Goal: Feedback & Contribution: Contribute content

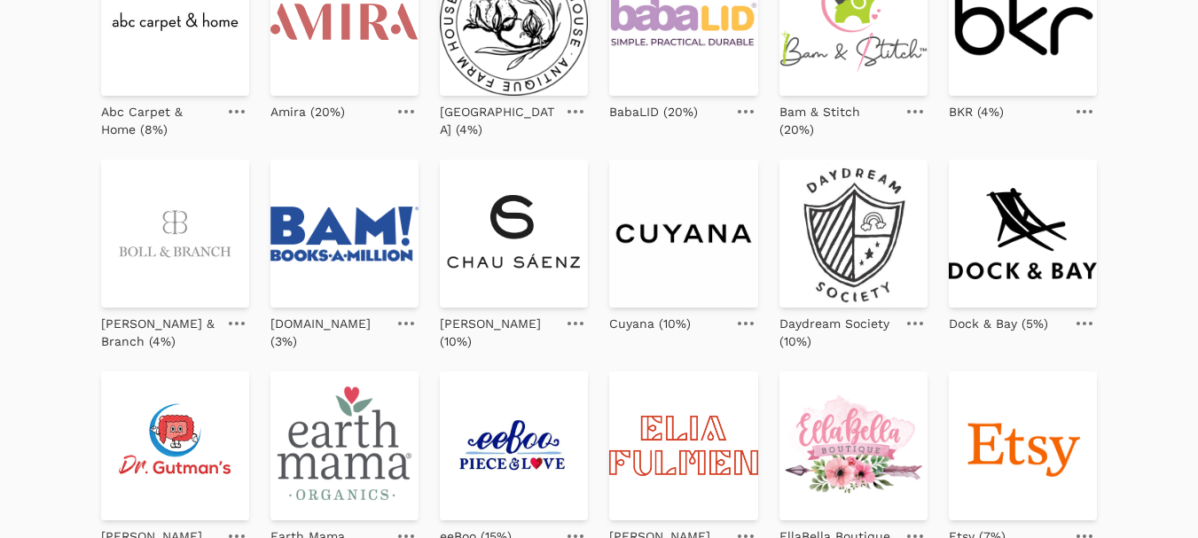
scroll to position [266, 0]
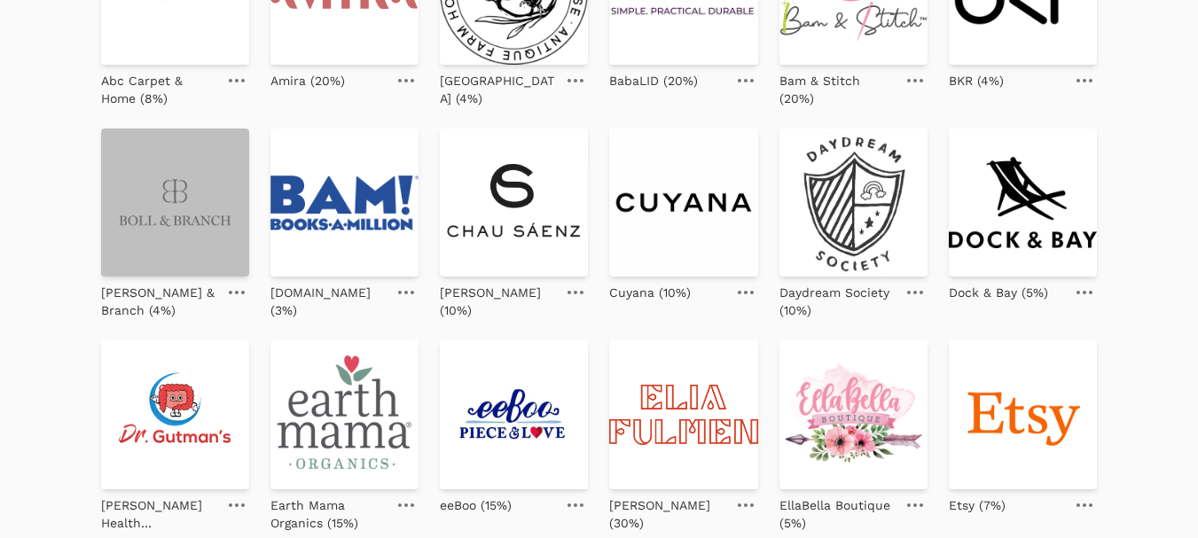
click at [195, 216] on img at bounding box center [175, 203] width 148 height 148
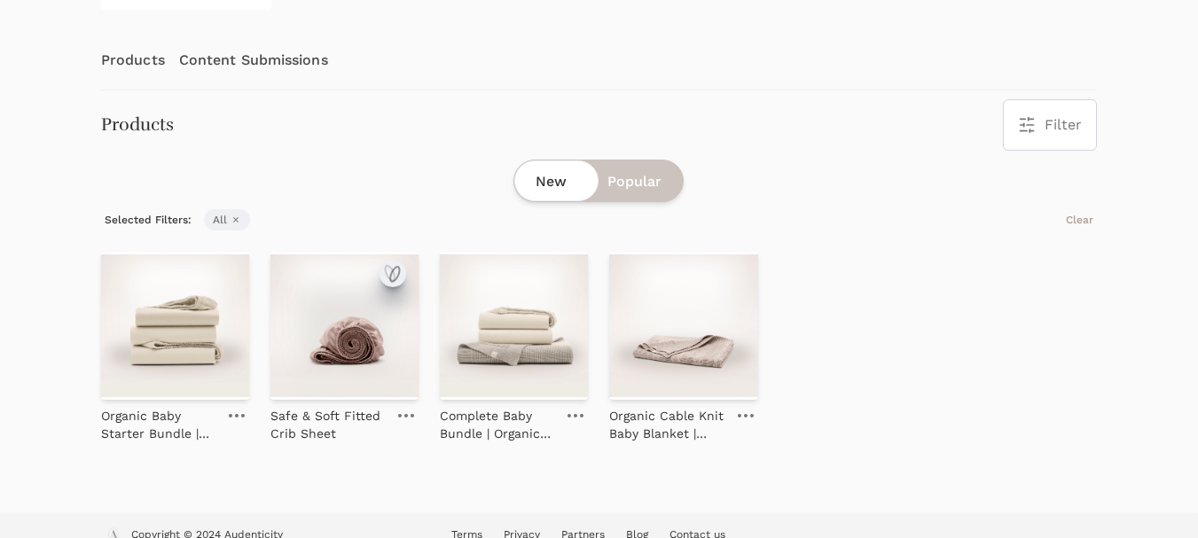
scroll to position [266, 0]
click at [198, 316] on img at bounding box center [175, 325] width 148 height 148
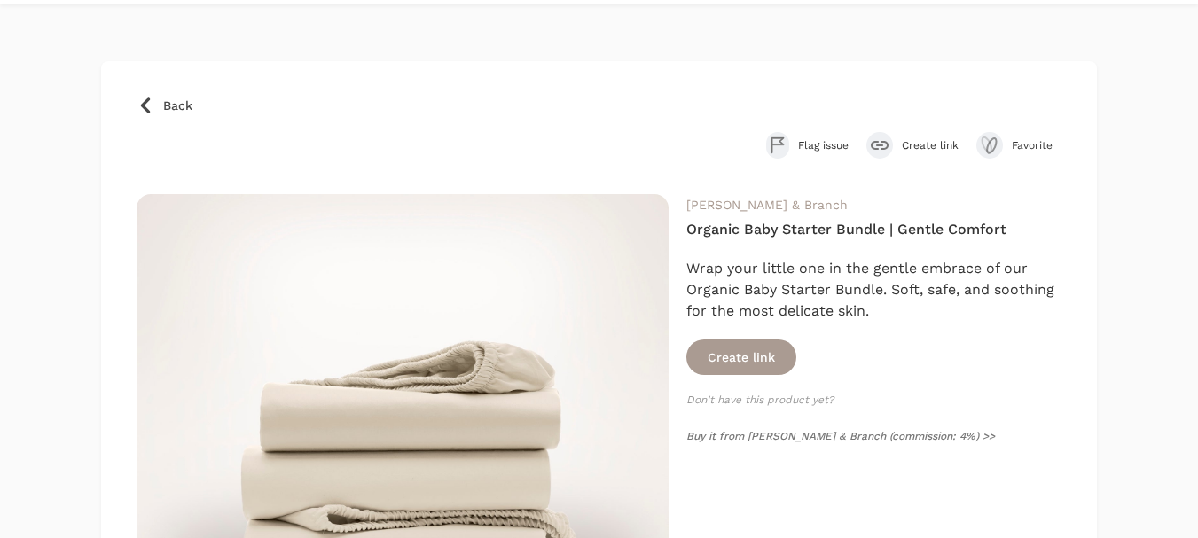
scroll to position [89, 0]
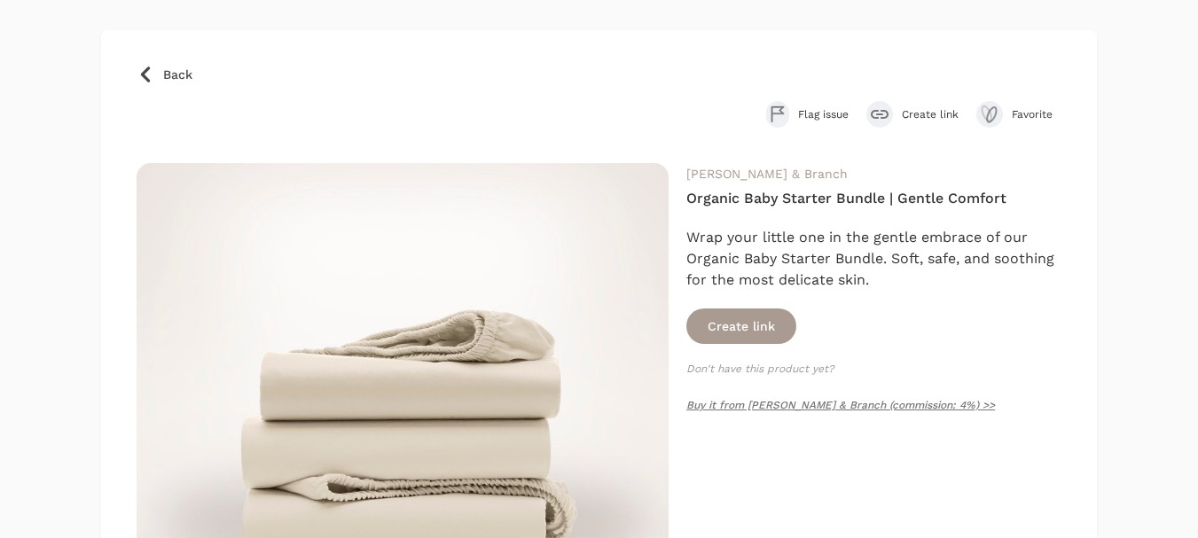
click at [931, 119] on span "Create link" at bounding box center [929, 114] width 57 height 14
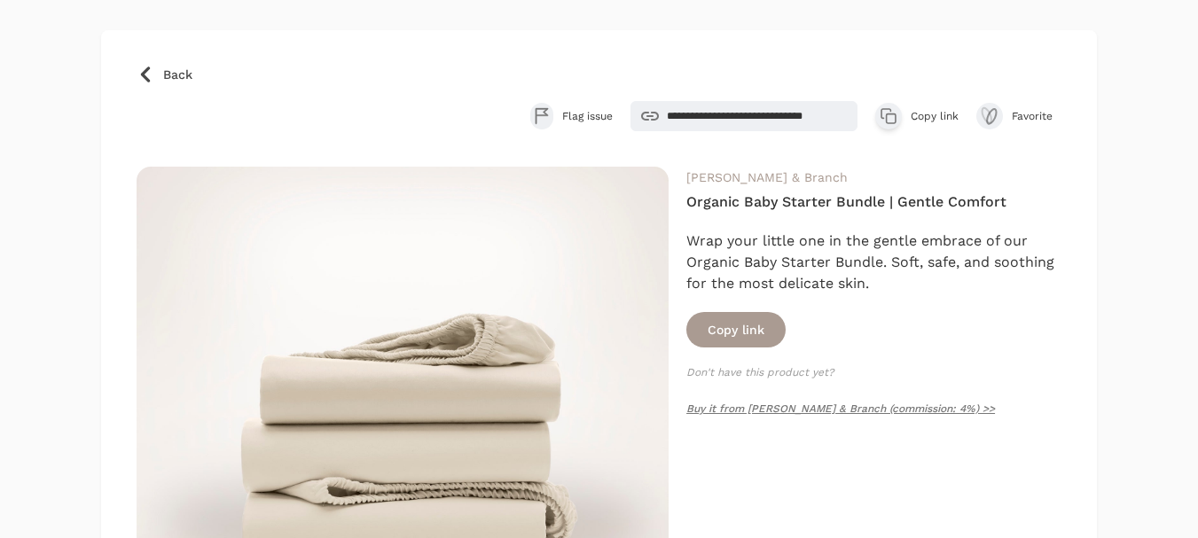
click at [922, 116] on span "Copy link" at bounding box center [934, 116] width 48 height 14
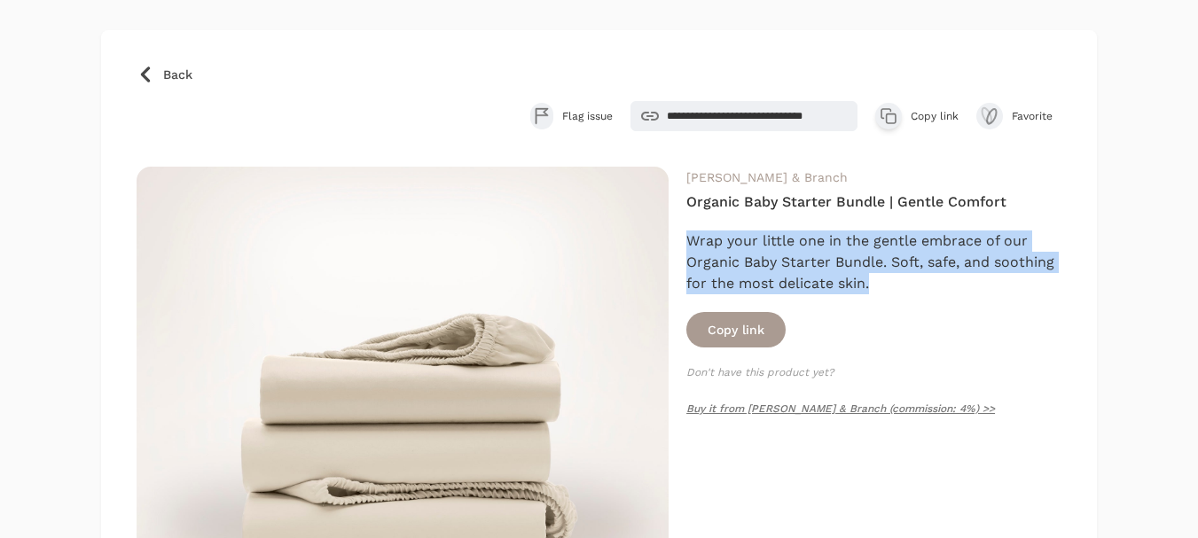
drag, startPoint x: 877, startPoint y: 285, endPoint x: 683, endPoint y: 235, distance: 199.7
click at [683, 235] on div "Boll & Branch Organic Baby Starter Bundle | Gentle Comfort Wrap your little one…" at bounding box center [599, 422] width 925 height 511
copy div "Wrap your little one in the gentle embrace of our Organic Baby Starter Bundle. …"
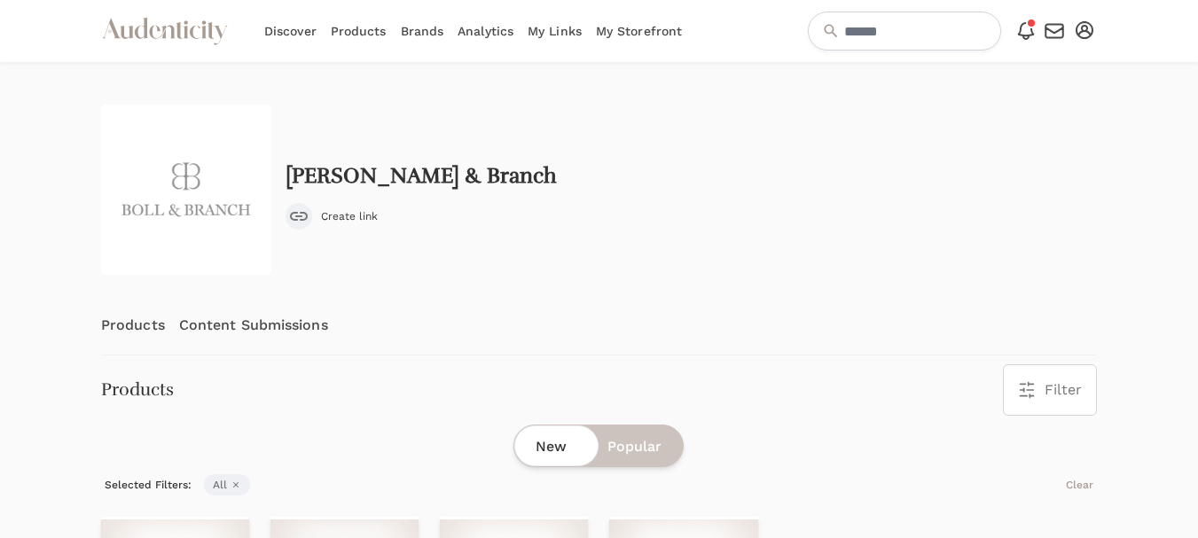
click at [242, 322] on link "Content Submissions" at bounding box center [253, 325] width 149 height 59
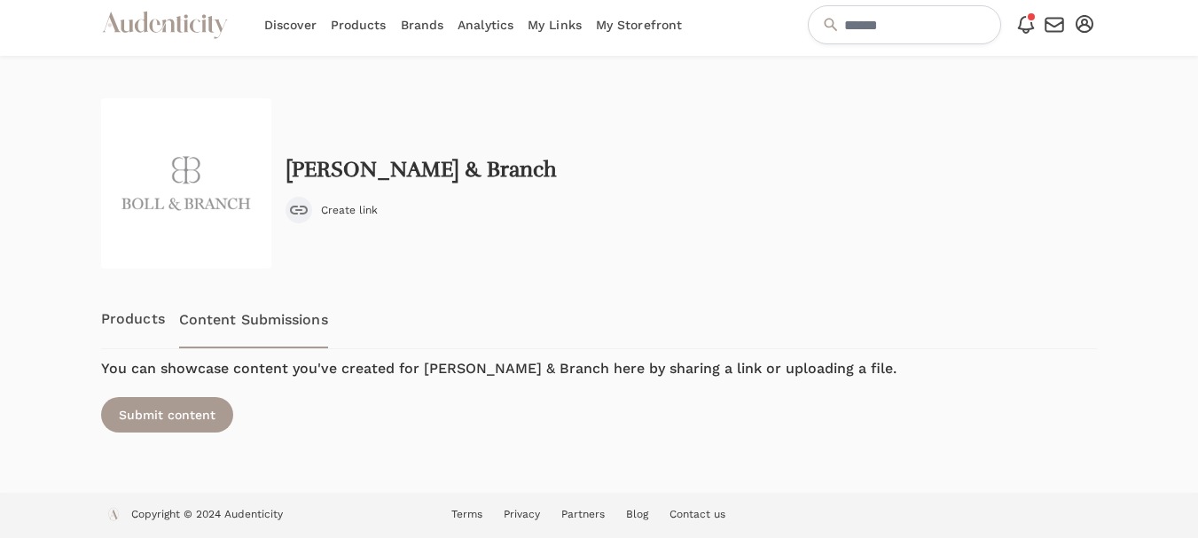
scroll to position [7, 0]
click at [185, 418] on div "Submit content" at bounding box center [167, 413] width 132 height 35
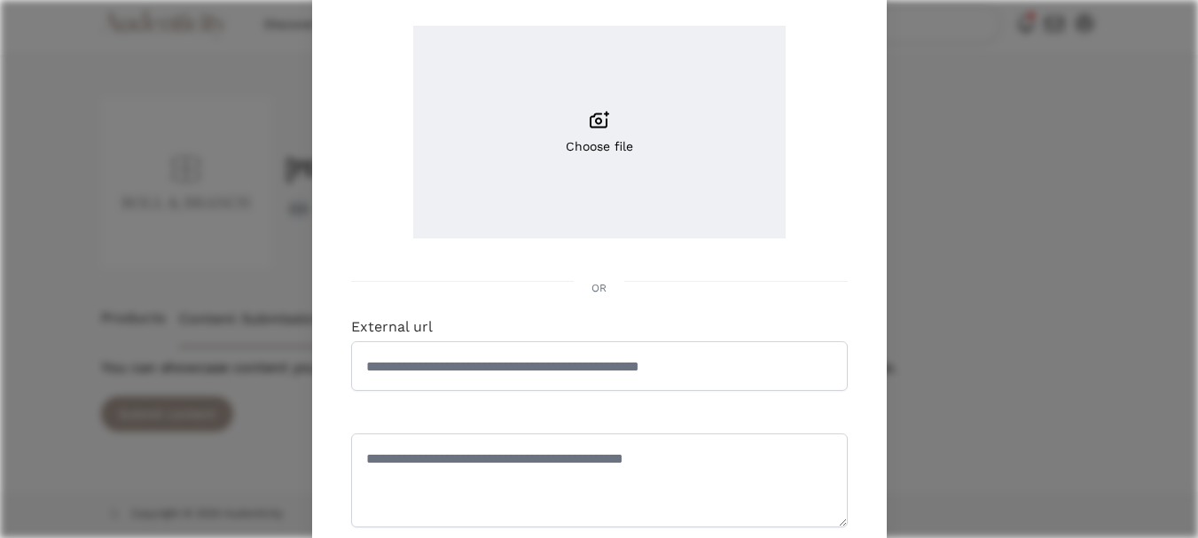
scroll to position [177, 0]
click at [496, 355] on input "External url" at bounding box center [599, 365] width 496 height 50
paste input "**********"
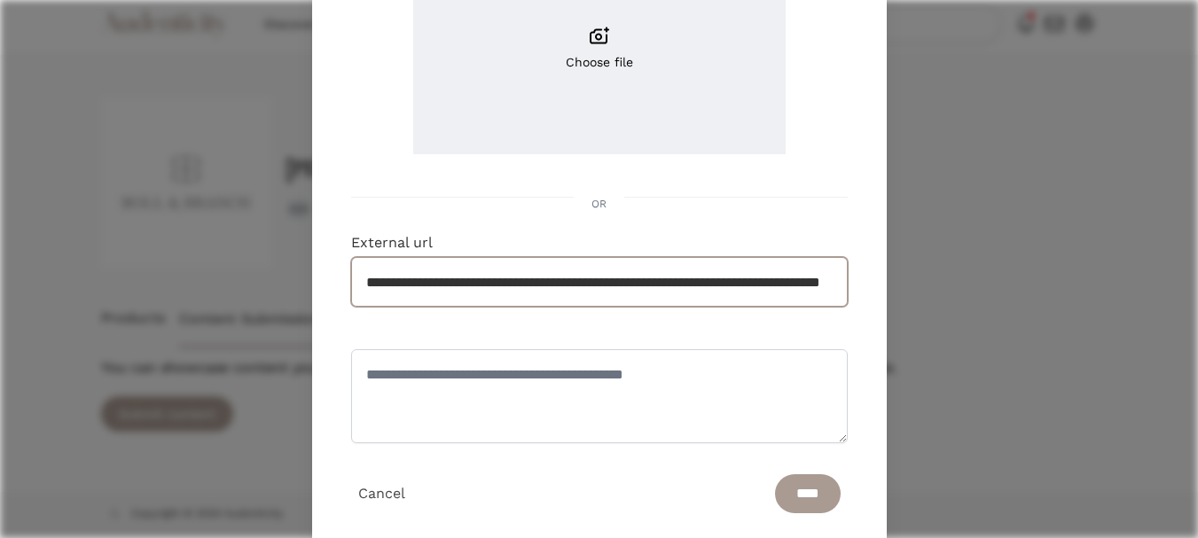
scroll to position [307, 0]
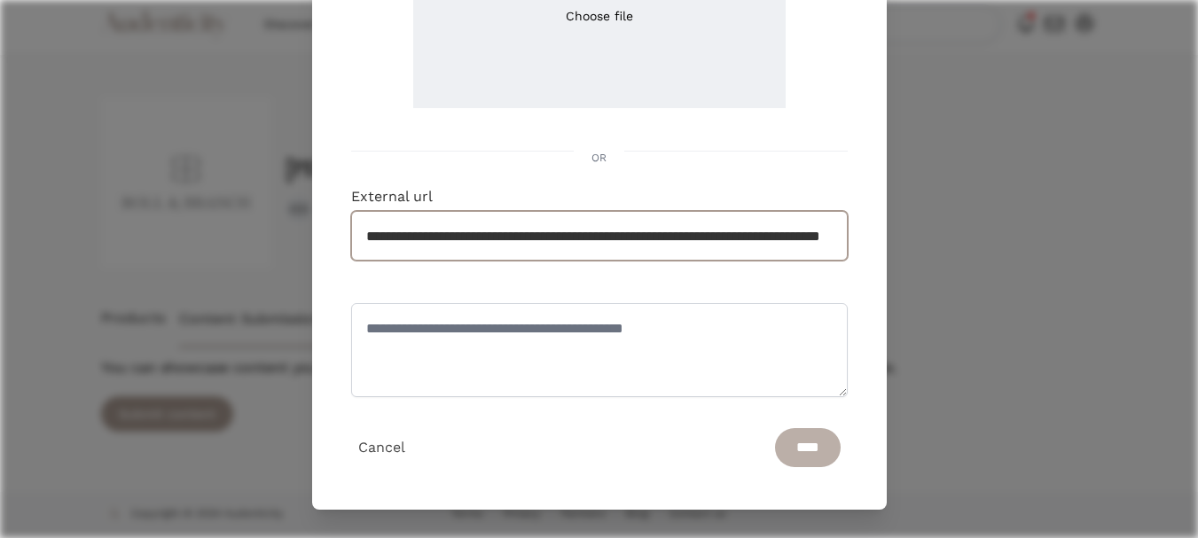
type input "**********"
click at [790, 449] on input "****" at bounding box center [808, 447] width 66 height 39
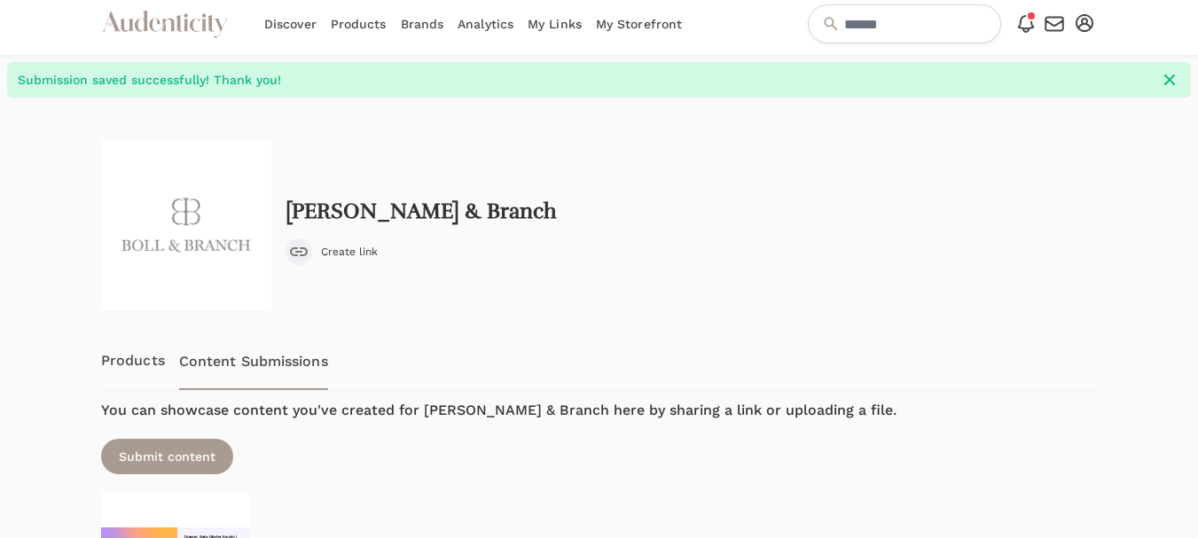
click at [43, 154] on div at bounding box center [43, 407] width 87 height 619
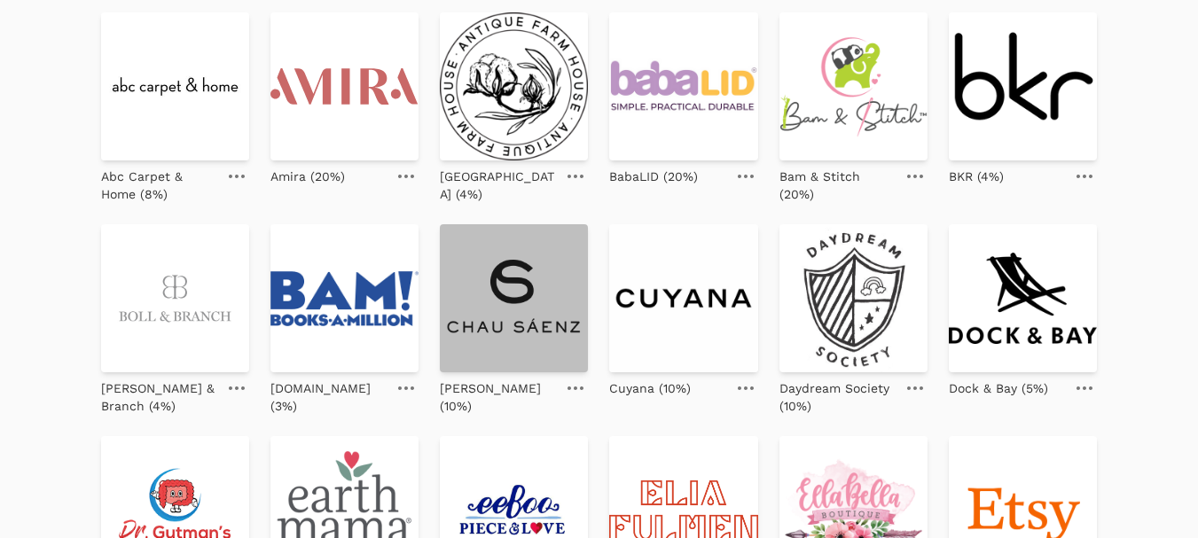
scroll to position [177, 0]
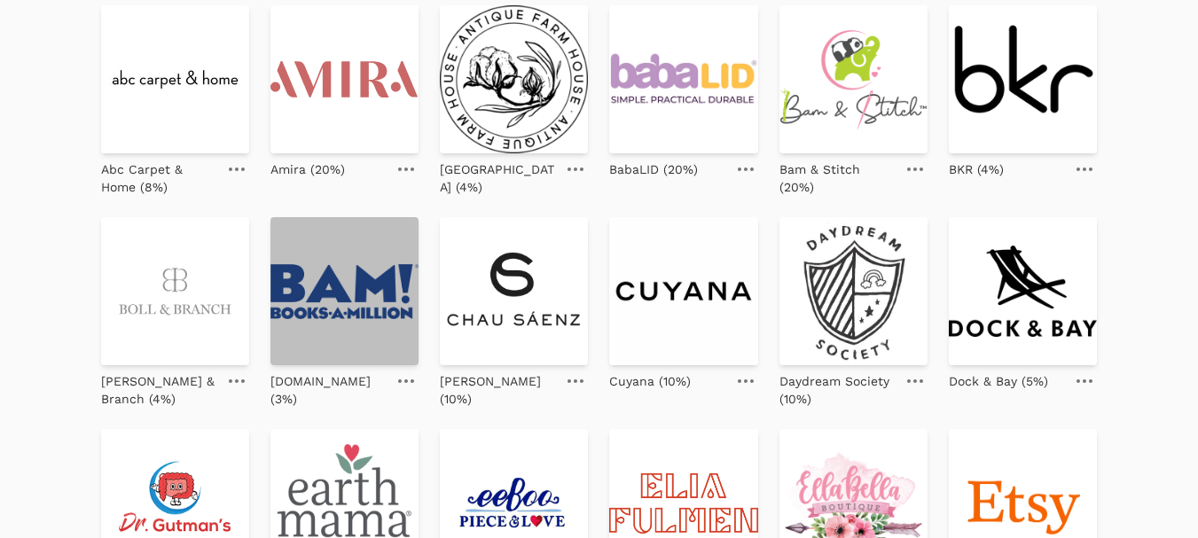
click at [320, 256] on img at bounding box center [344, 291] width 148 height 148
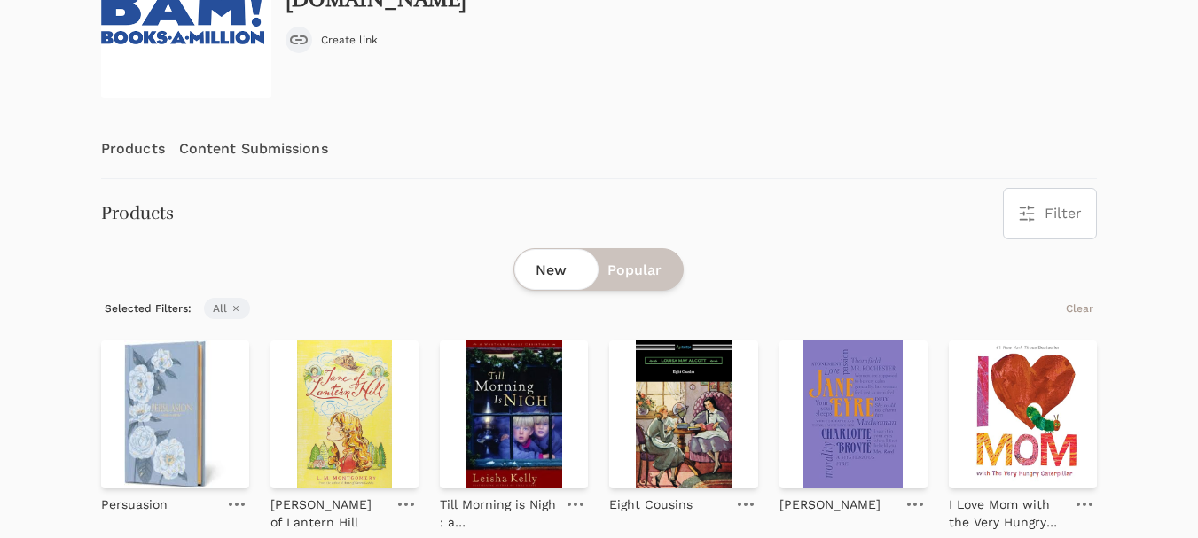
scroll to position [177, 0]
click at [163, 394] on img at bounding box center [175, 413] width 148 height 148
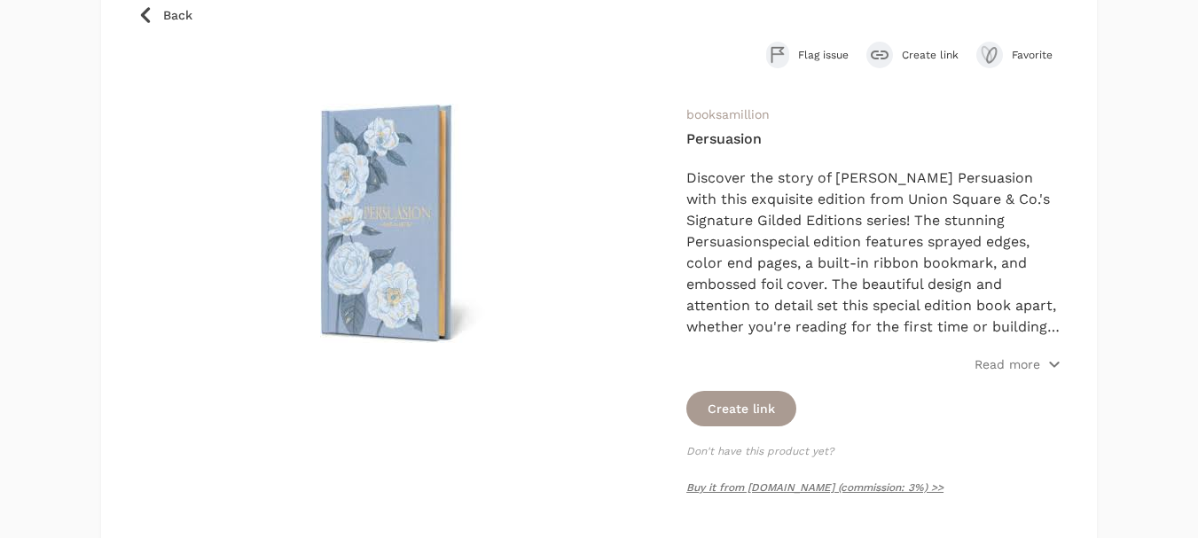
scroll to position [177, 0]
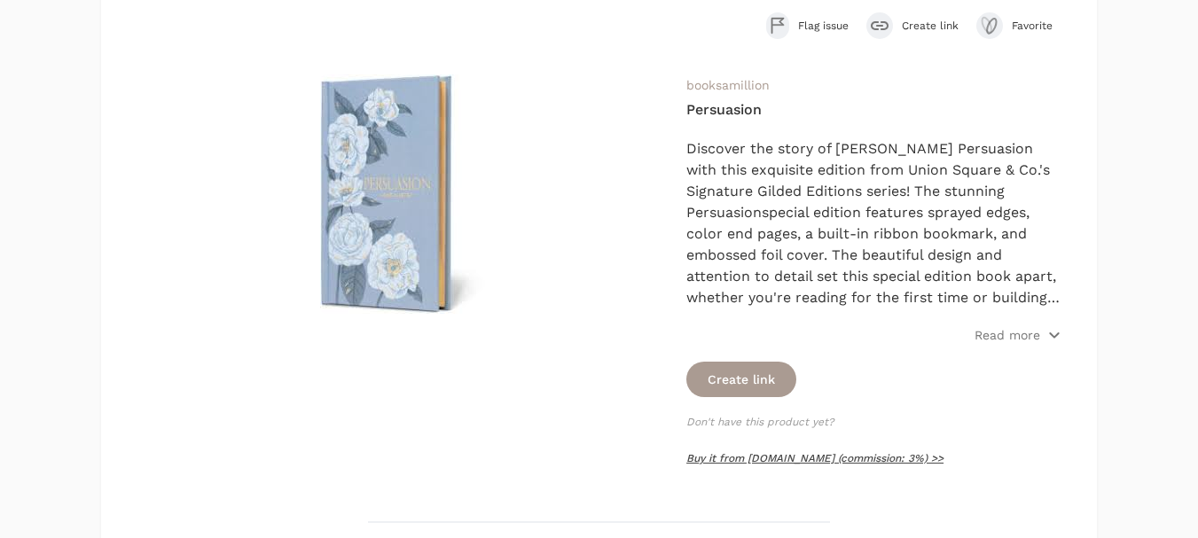
click at [824, 457] on link "Buy it from [DOMAIN_NAME] (commission: 3%) >>" at bounding box center [814, 458] width 257 height 12
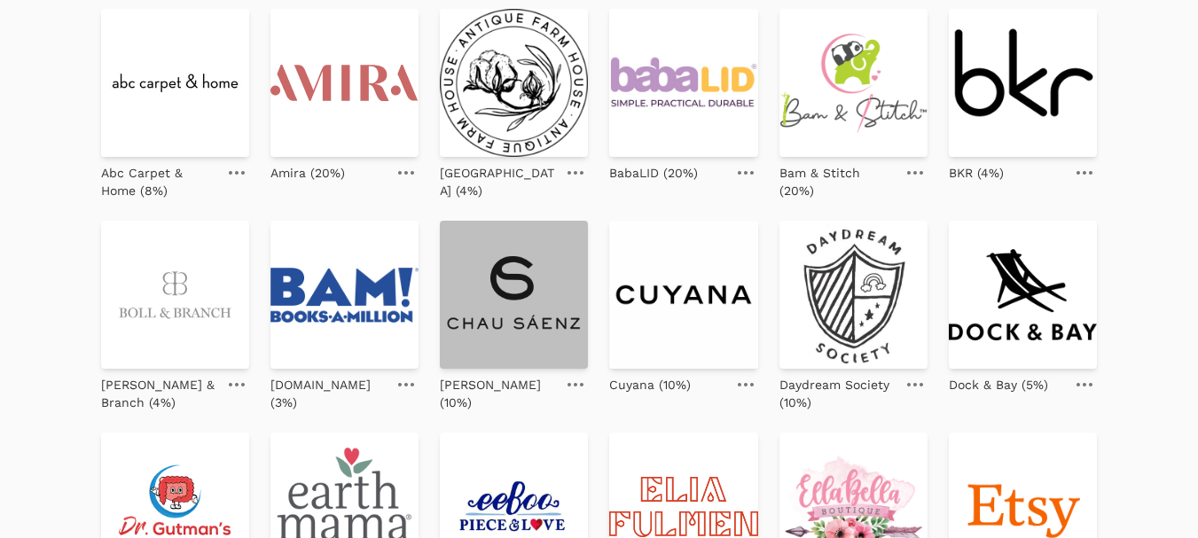
scroll to position [177, 0]
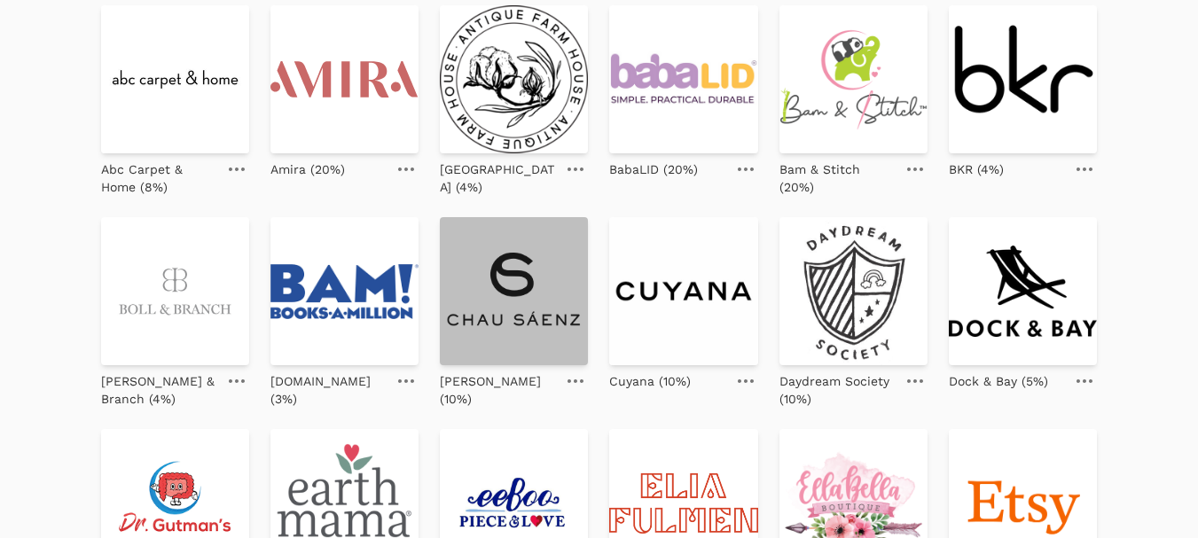
click at [511, 304] on img at bounding box center [514, 291] width 148 height 148
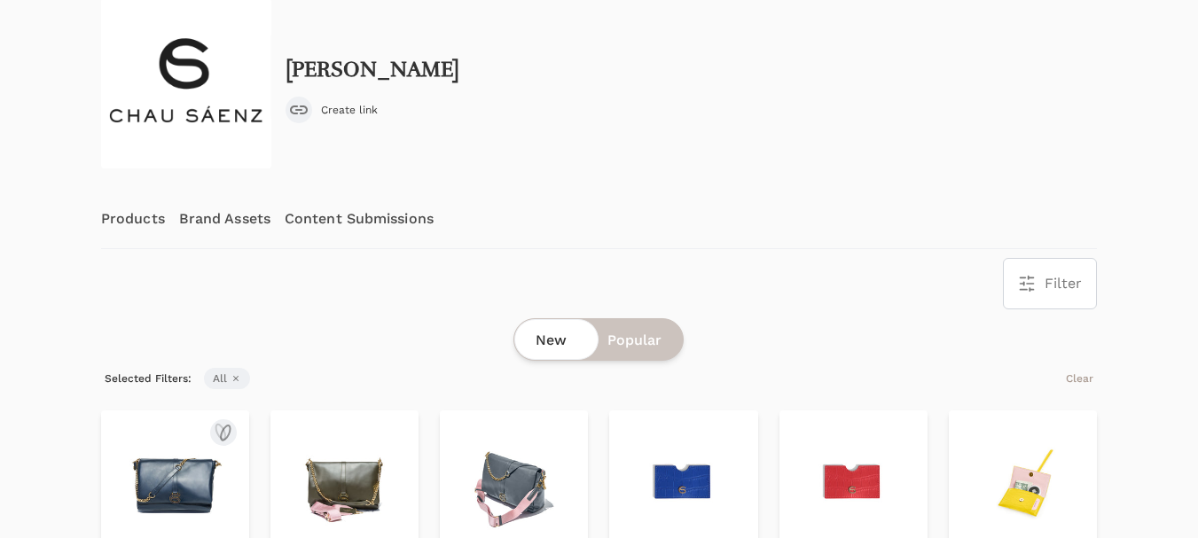
scroll to position [89, 0]
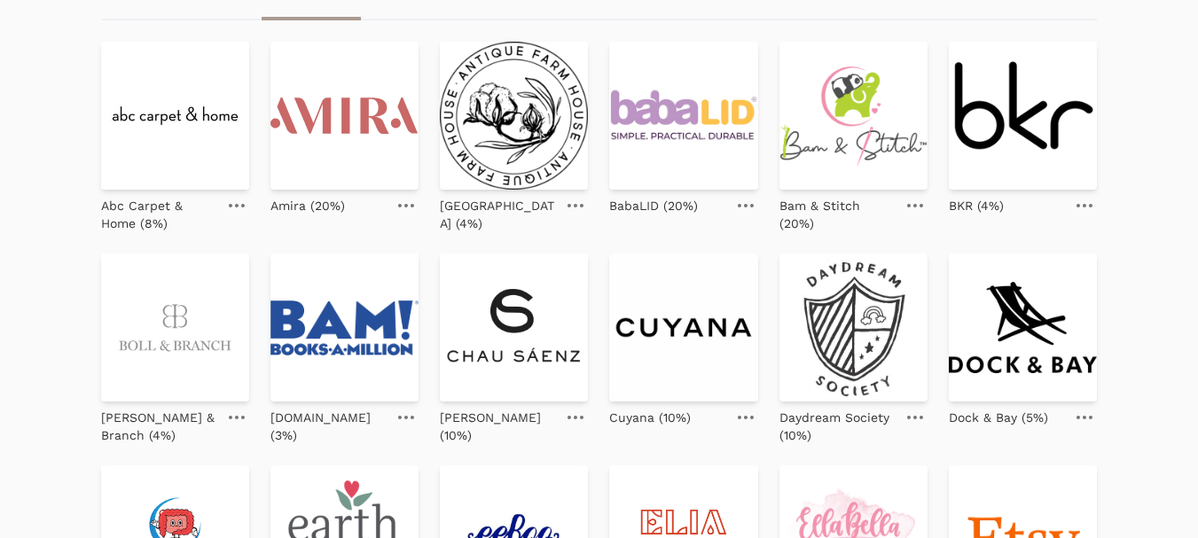
scroll to position [177, 0]
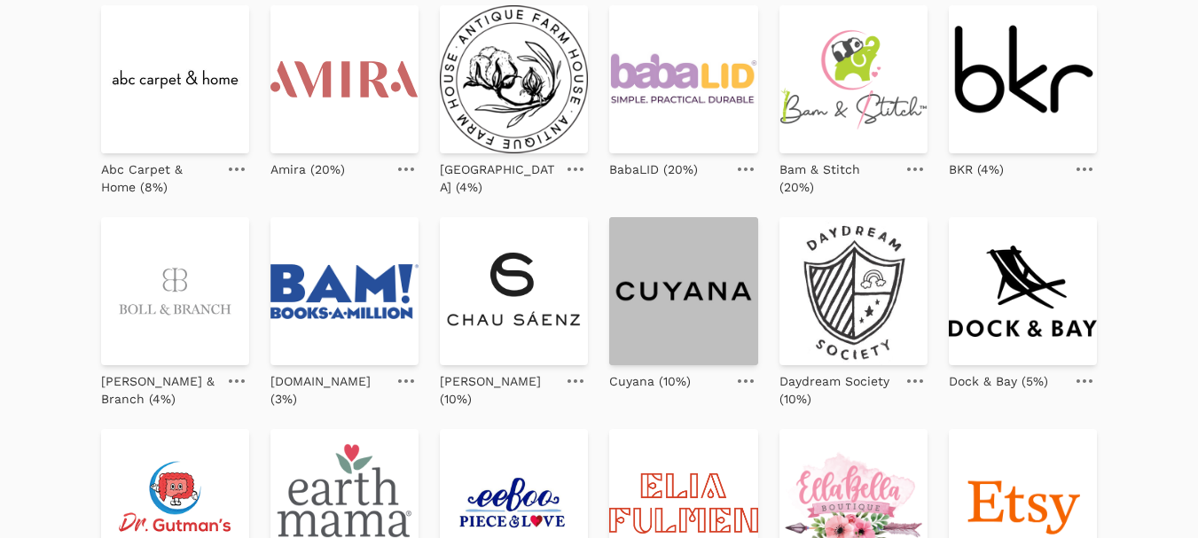
click at [682, 295] on img at bounding box center [683, 291] width 148 height 148
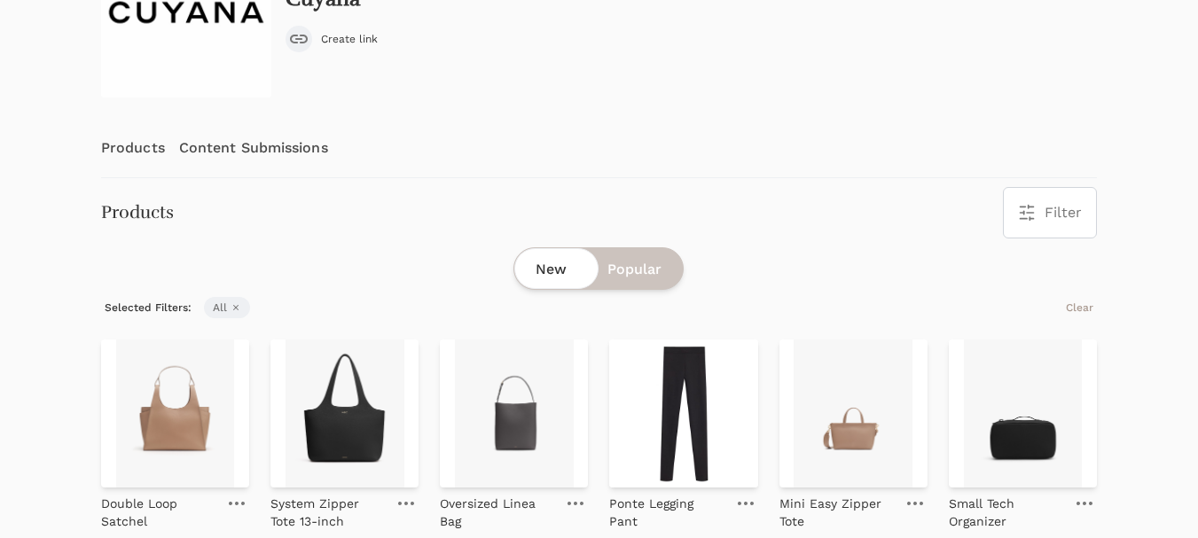
scroll to position [266, 0]
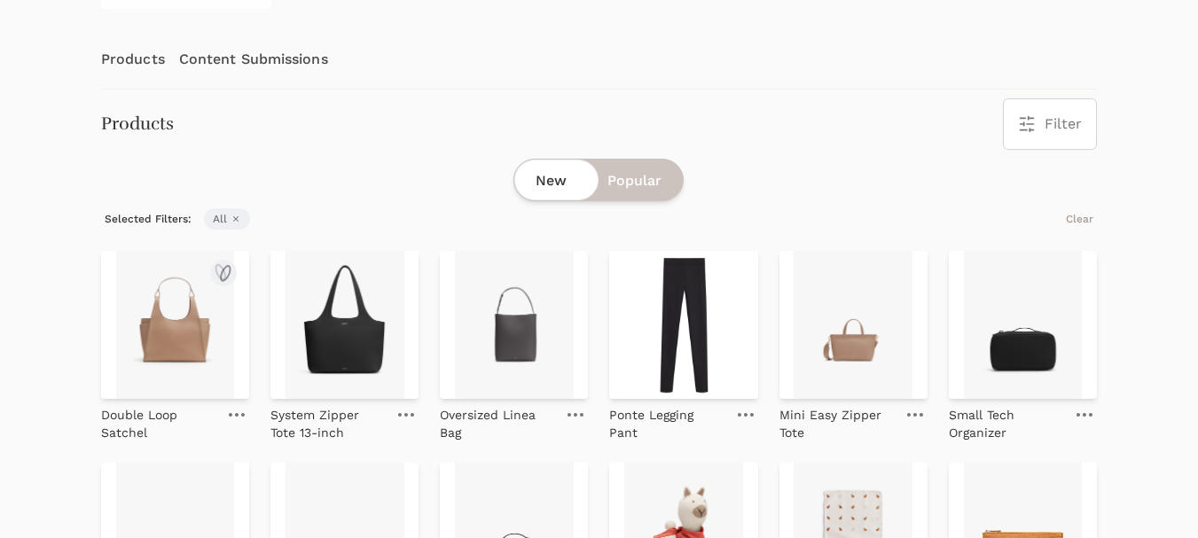
click at [149, 339] on img at bounding box center [175, 325] width 148 height 148
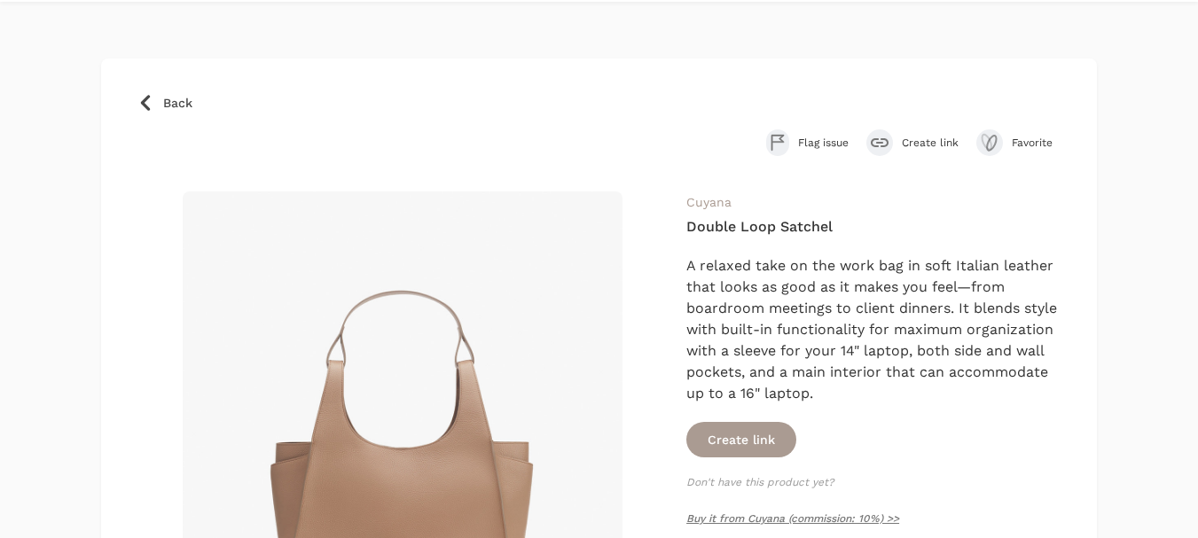
scroll to position [89, 0]
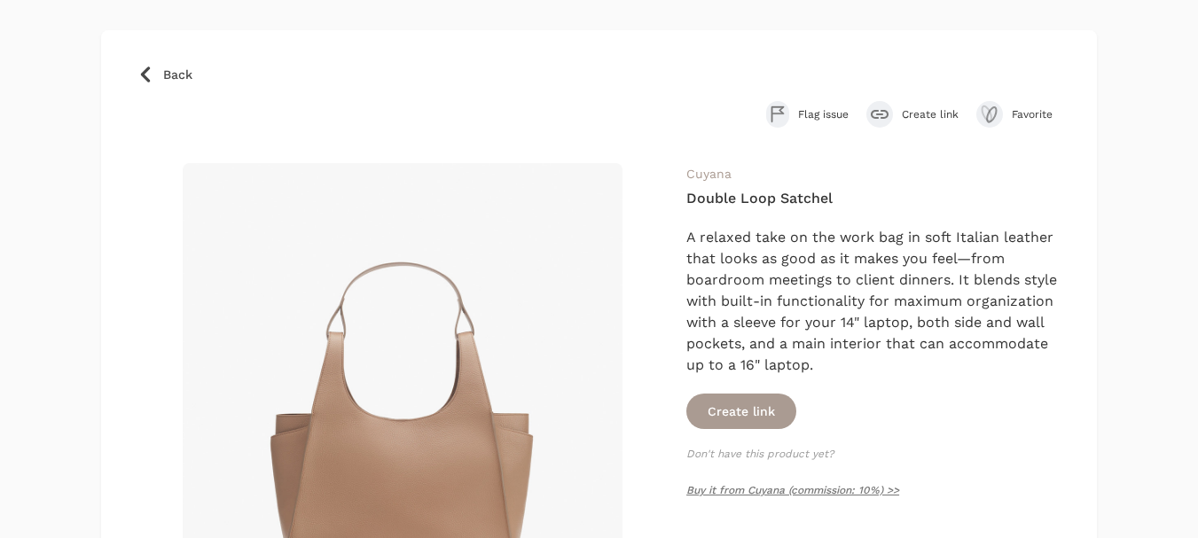
click at [930, 112] on span "Create link" at bounding box center [929, 114] width 57 height 14
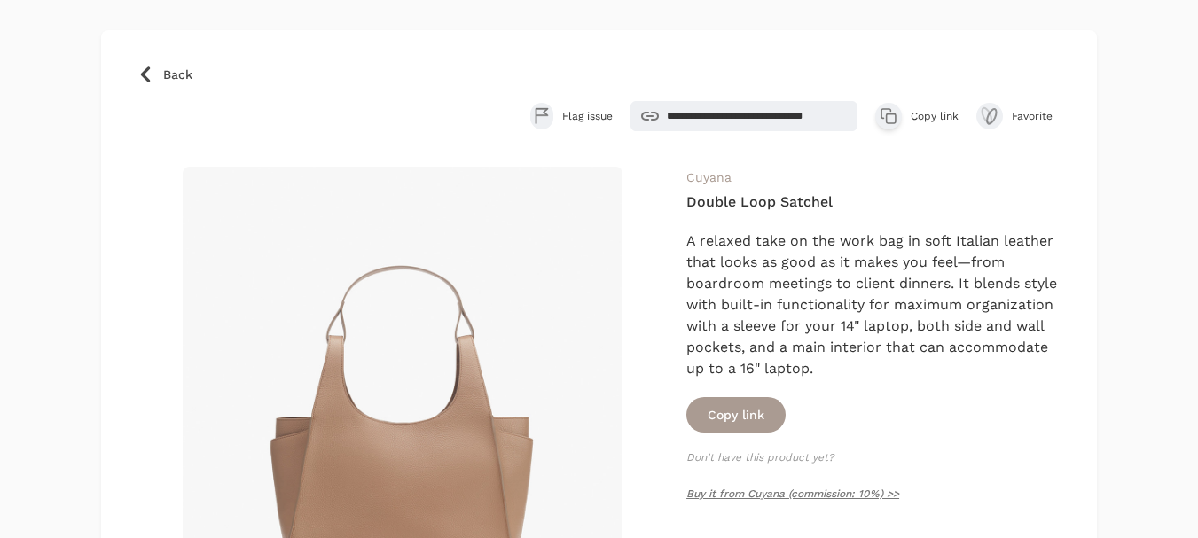
click at [928, 113] on span "Copy link" at bounding box center [934, 116] width 48 height 14
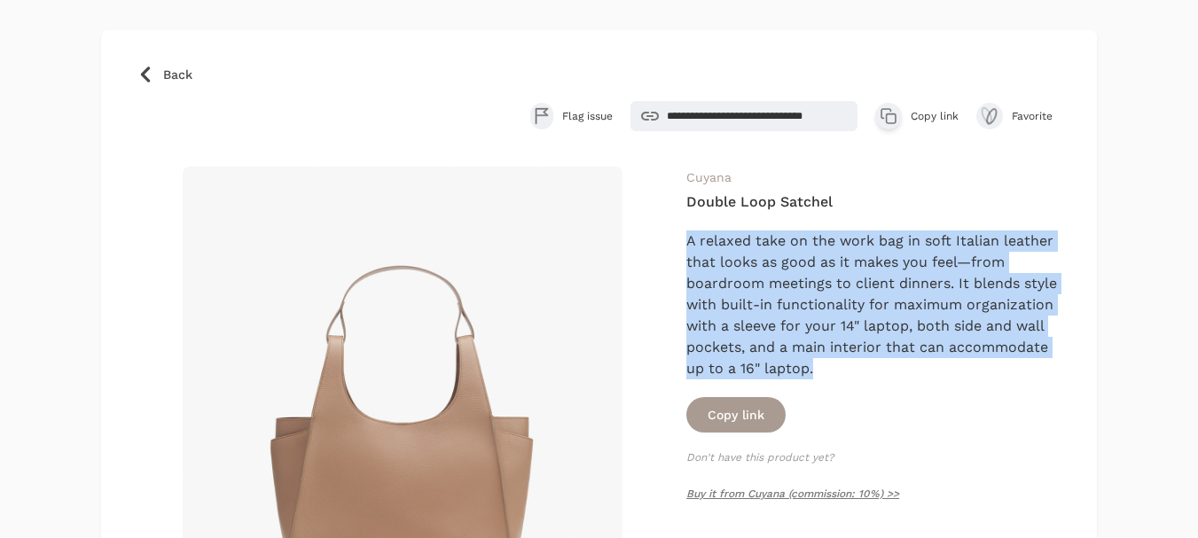
drag, startPoint x: 834, startPoint y: 366, endPoint x: 677, endPoint y: 248, distance: 196.2
click at [677, 248] on div "Cuyana Double Loop Satchel A relaxed take on the work bag in soft Italian leath…" at bounding box center [599, 442] width 925 height 550
copy div "A relaxed take on the work bag in soft Italian leather that looks as good as it…"
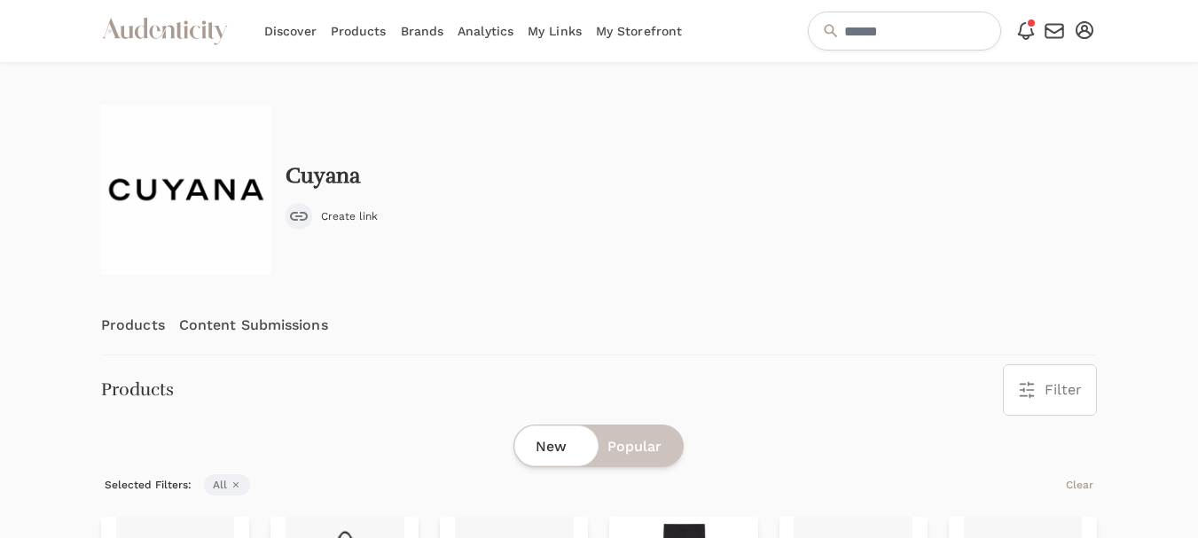
click at [287, 336] on link "Content Submissions" at bounding box center [253, 325] width 149 height 59
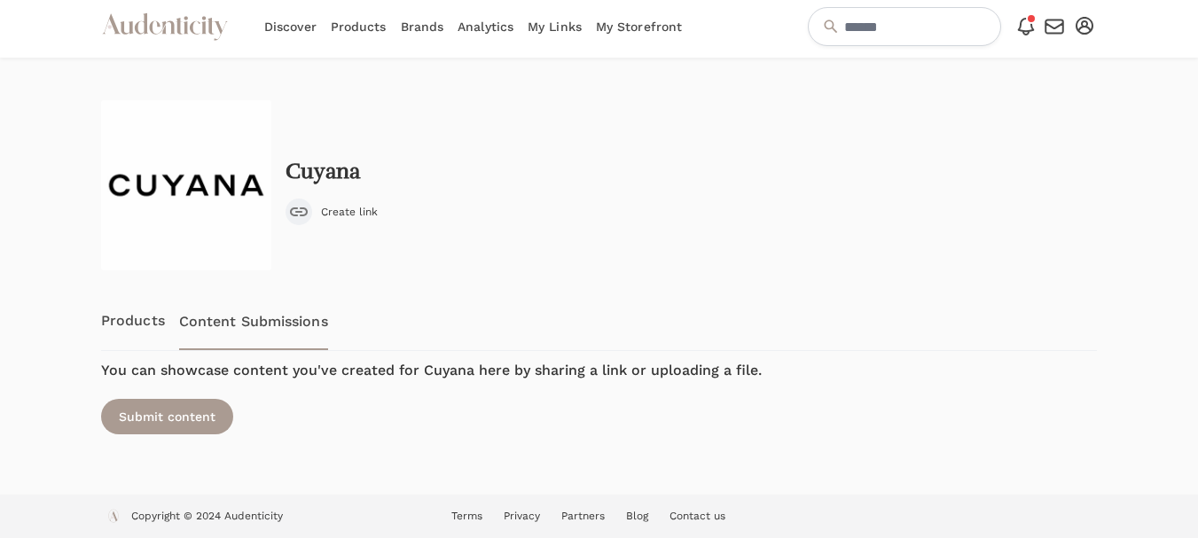
scroll to position [7, 0]
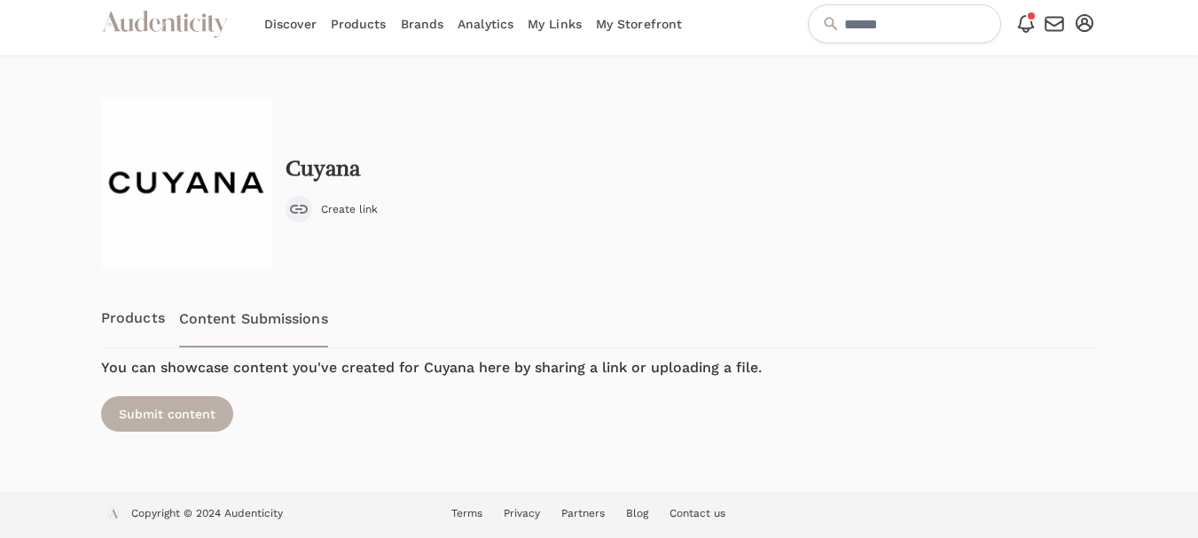
click at [154, 421] on div "Submit content" at bounding box center [167, 413] width 132 height 35
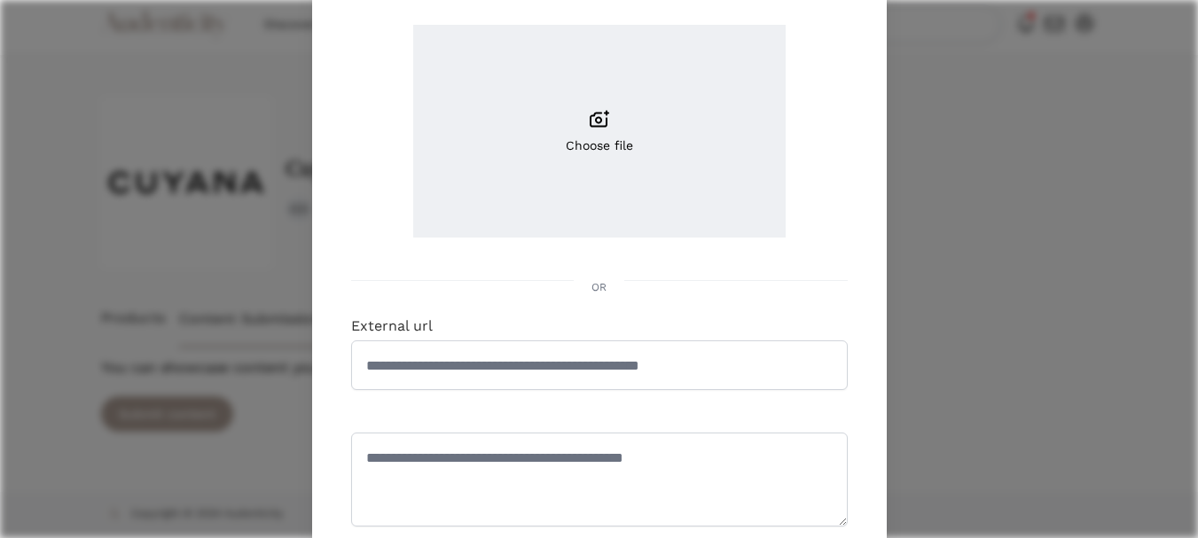
scroll to position [266, 0]
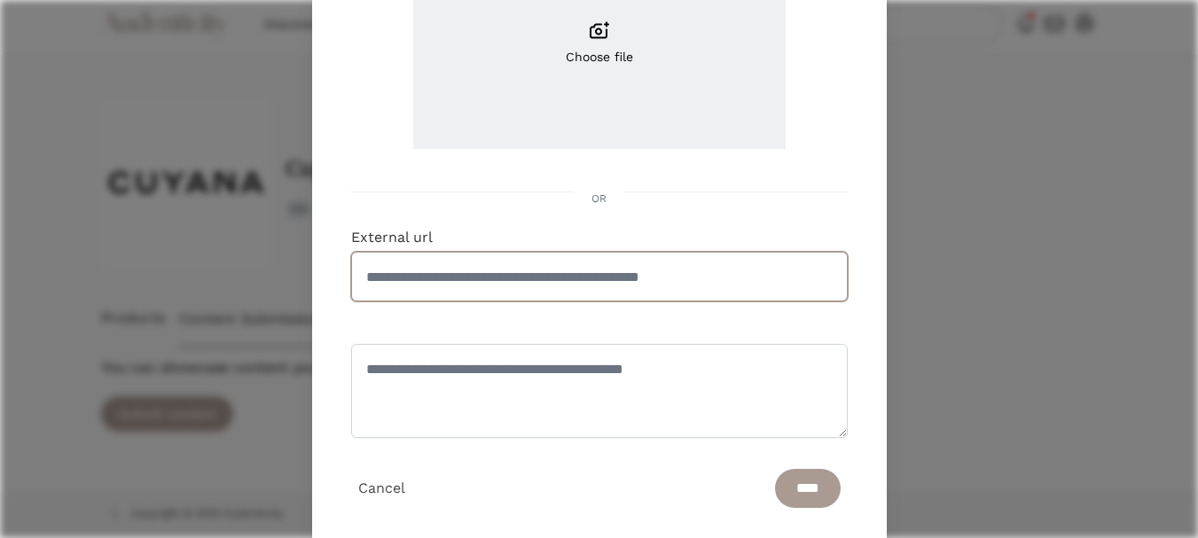
click at [524, 270] on input "External url" at bounding box center [599, 277] width 496 height 50
paste input "**********"
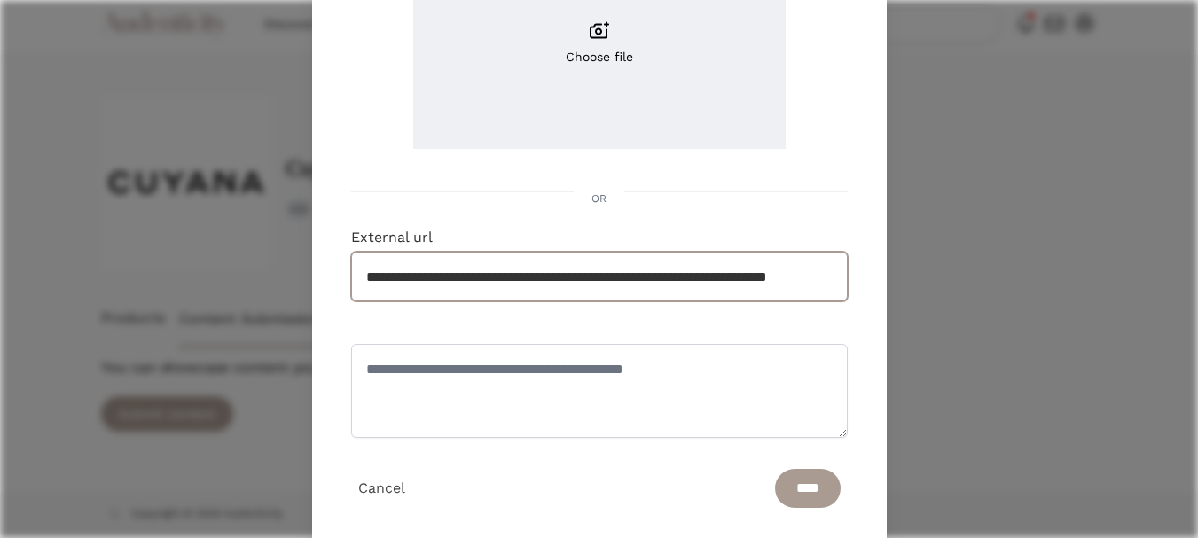
scroll to position [0, 65]
type input "**********"
click at [785, 495] on input "****" at bounding box center [808, 488] width 66 height 39
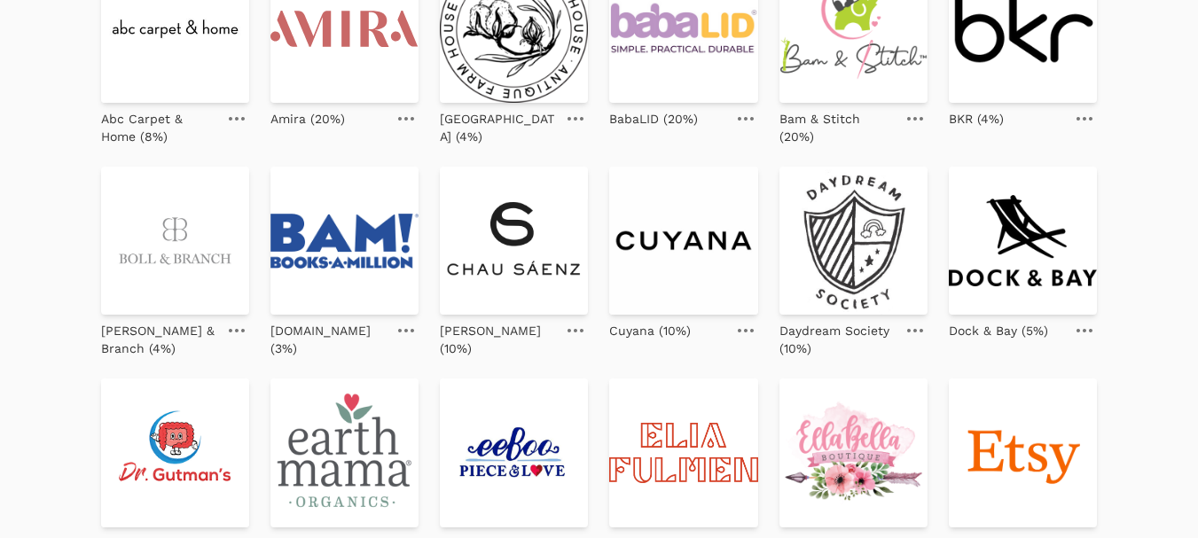
scroll to position [266, 0]
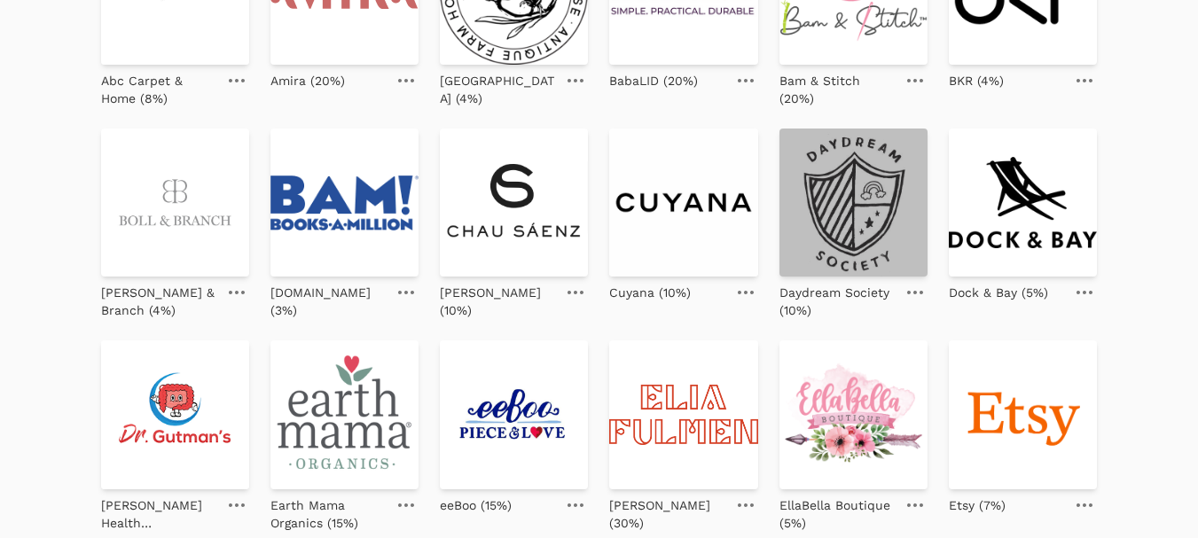
click at [862, 179] on img at bounding box center [853, 203] width 148 height 148
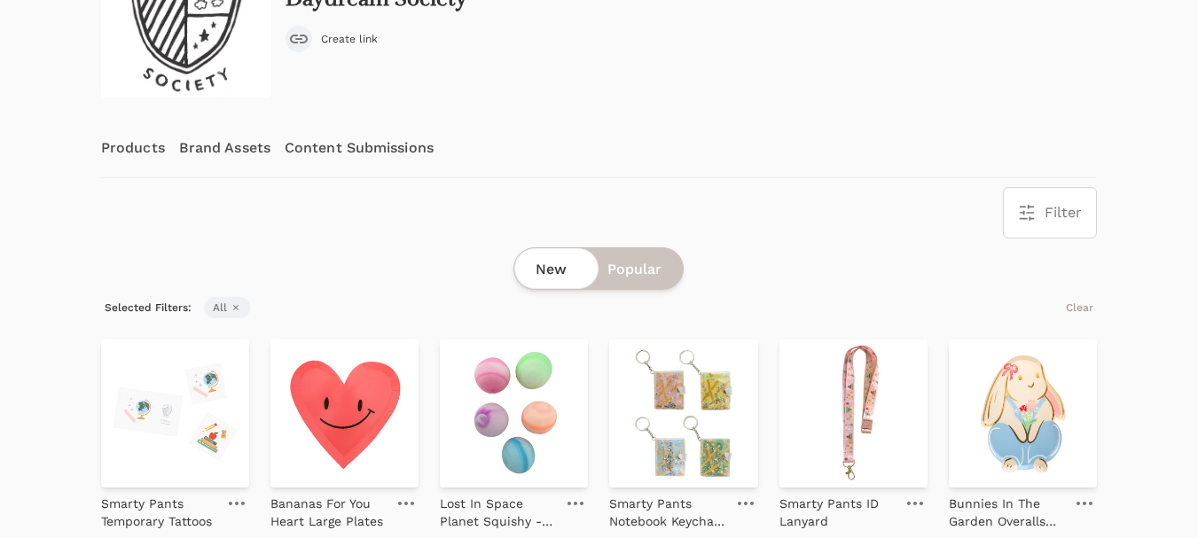
scroll to position [266, 0]
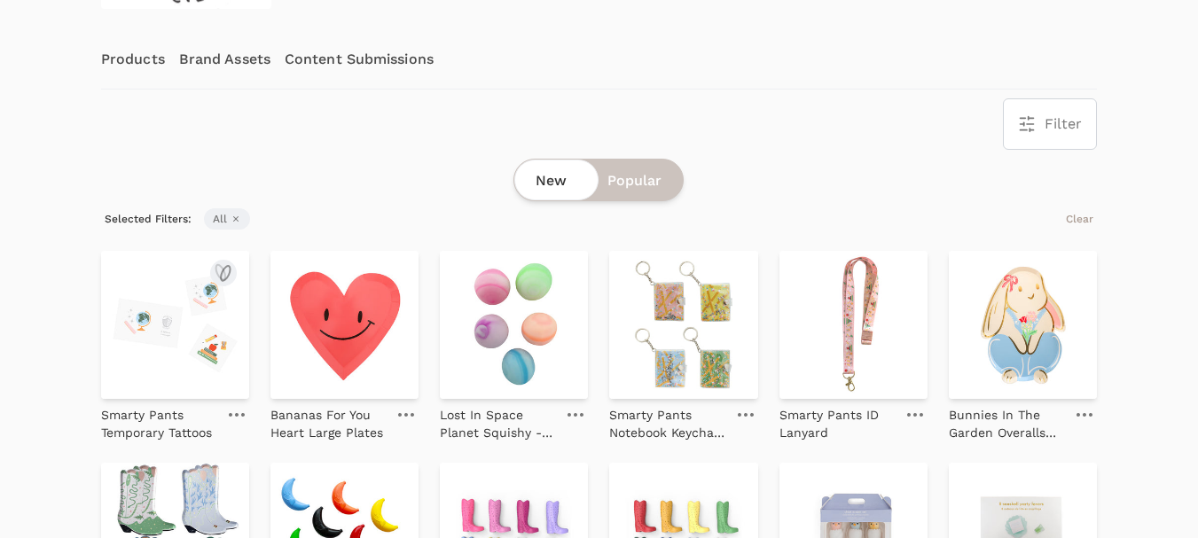
click at [175, 323] on img at bounding box center [175, 325] width 148 height 148
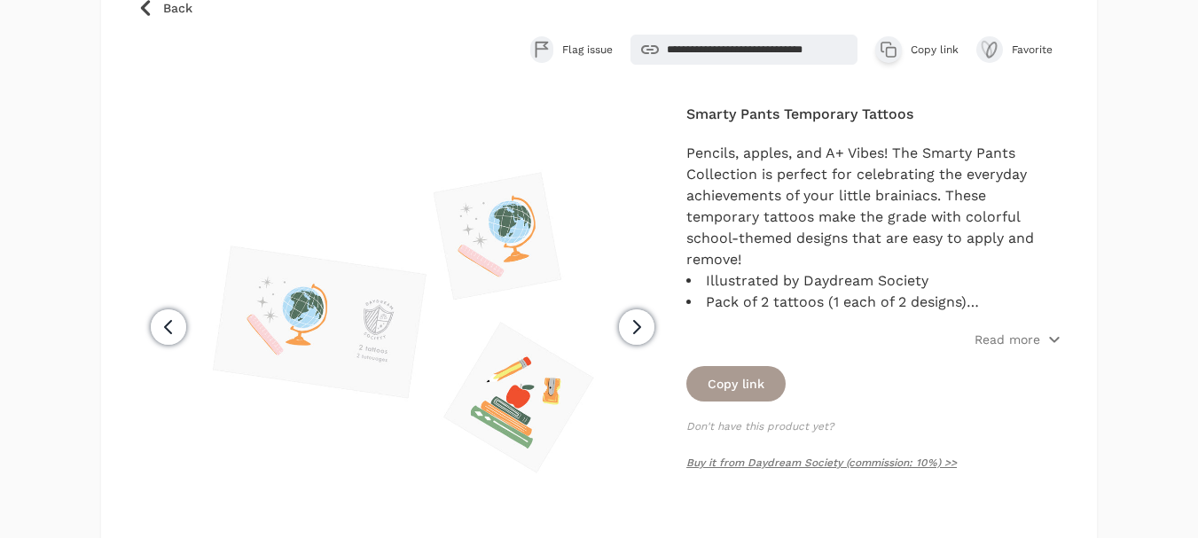
scroll to position [177, 0]
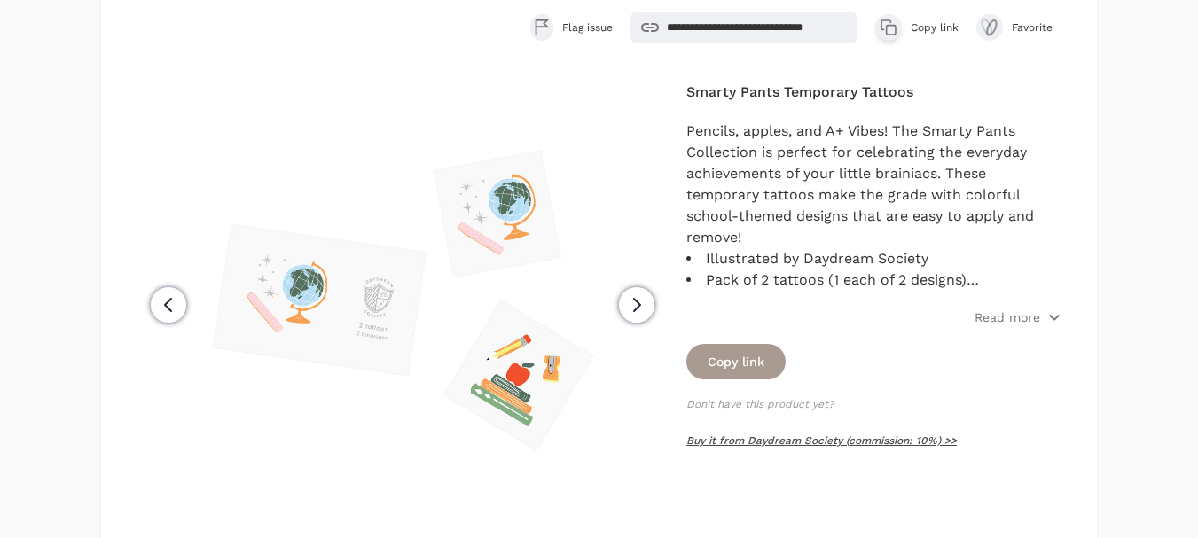
click at [803, 441] on link "Buy it from Daydream Society (commission: 10%) >>" at bounding box center [821, 440] width 270 height 12
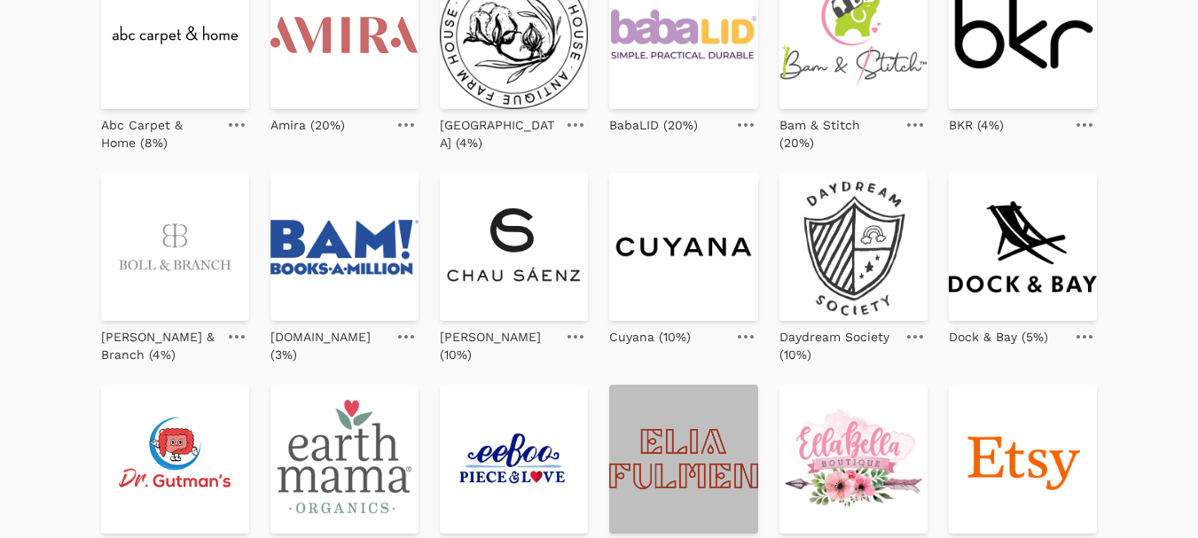
scroll to position [266, 0]
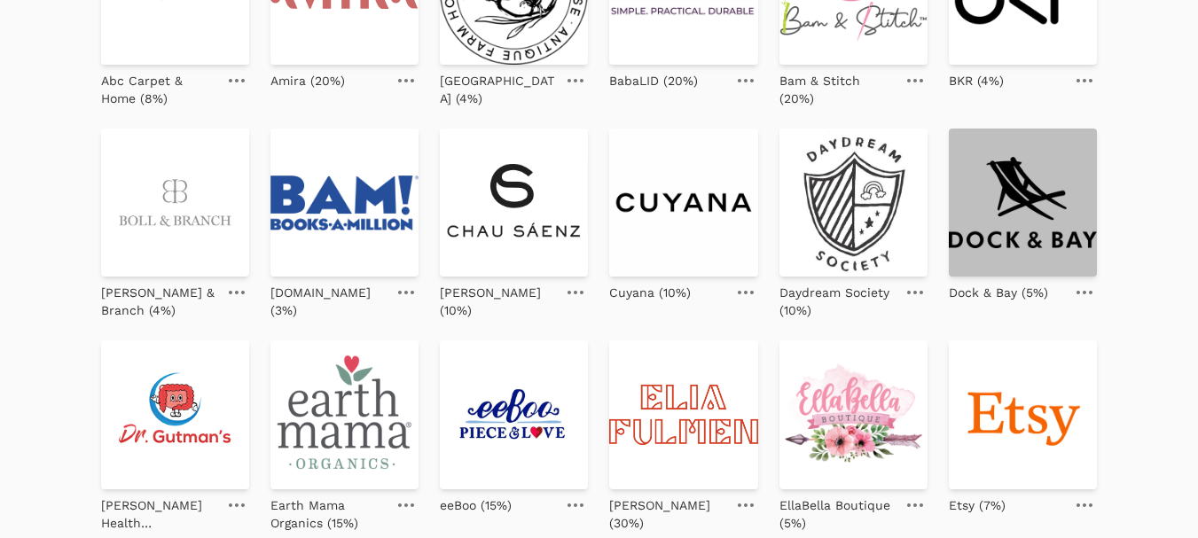
click at [1026, 213] on img at bounding box center [1022, 203] width 148 height 148
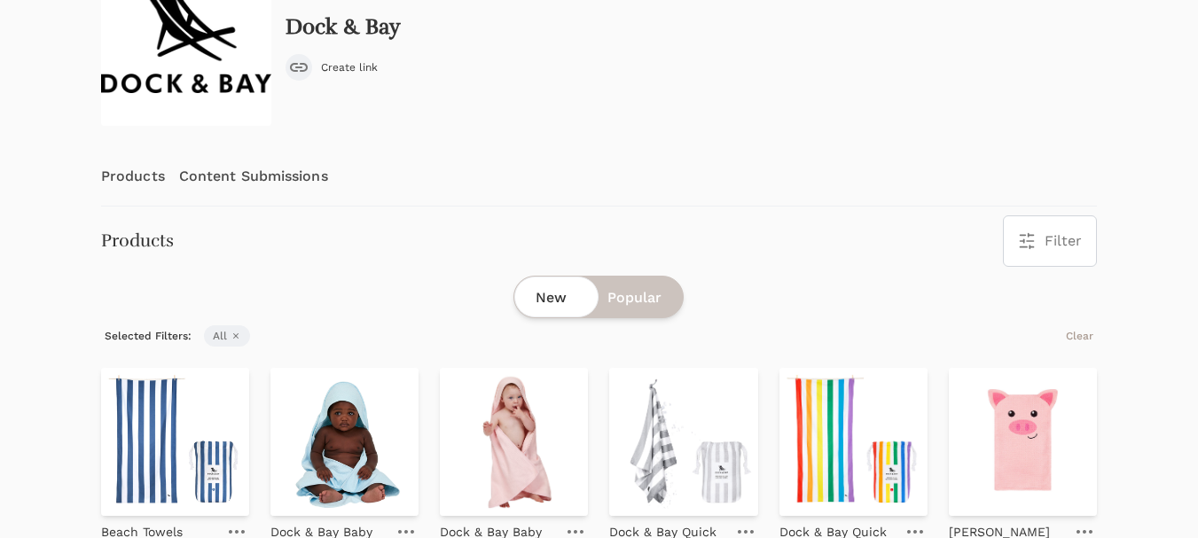
scroll to position [266, 0]
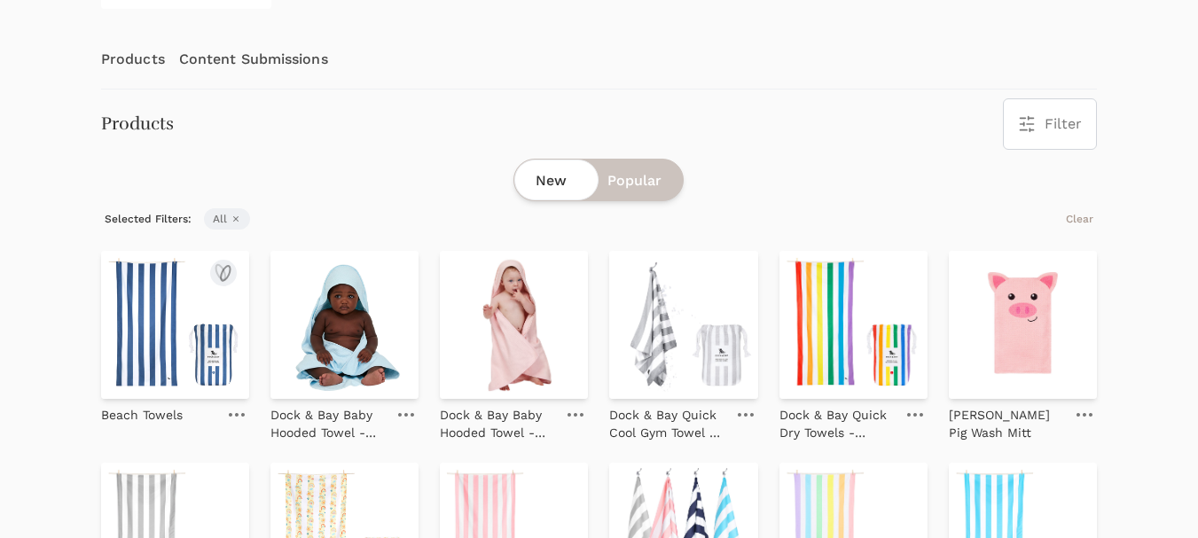
click at [171, 319] on img at bounding box center [175, 325] width 148 height 148
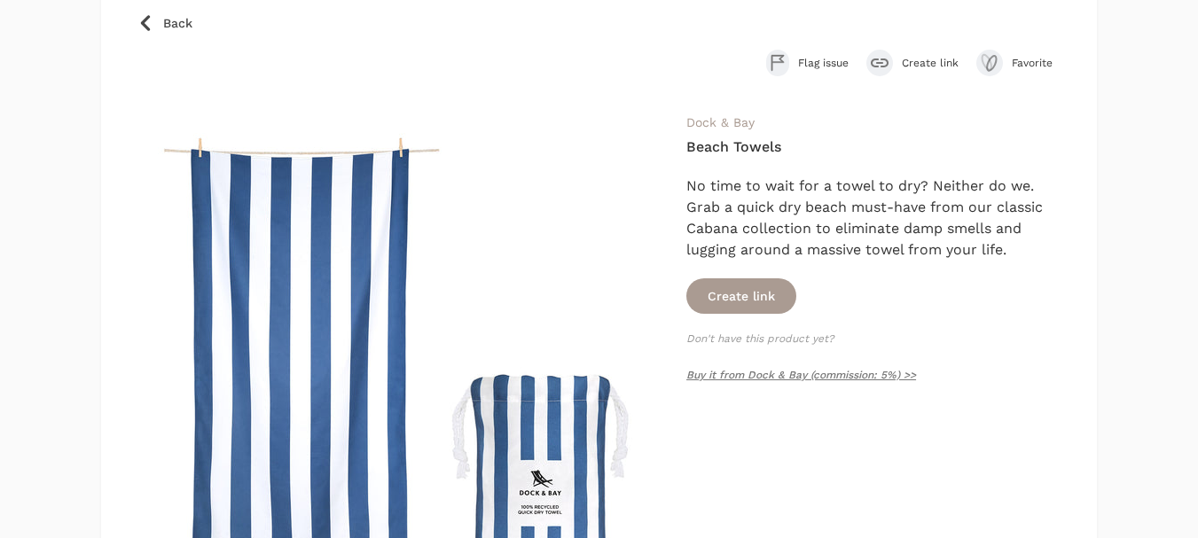
scroll to position [177, 0]
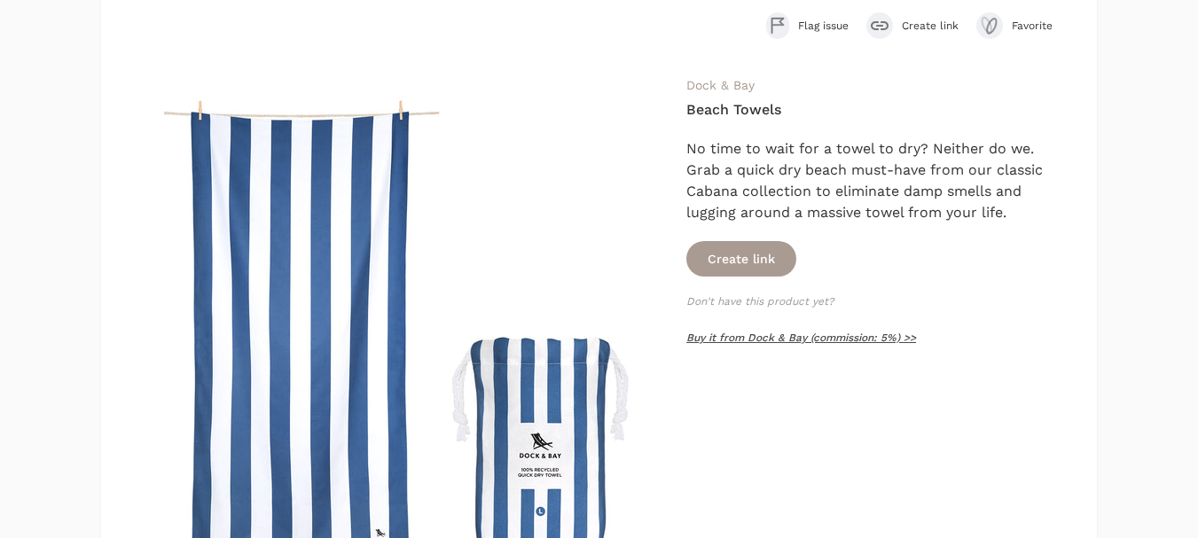
click at [736, 342] on link "Buy it from Dock & Bay (commission: 5%) >>" at bounding box center [801, 338] width 230 height 12
click at [927, 24] on span "Create link" at bounding box center [929, 26] width 57 height 14
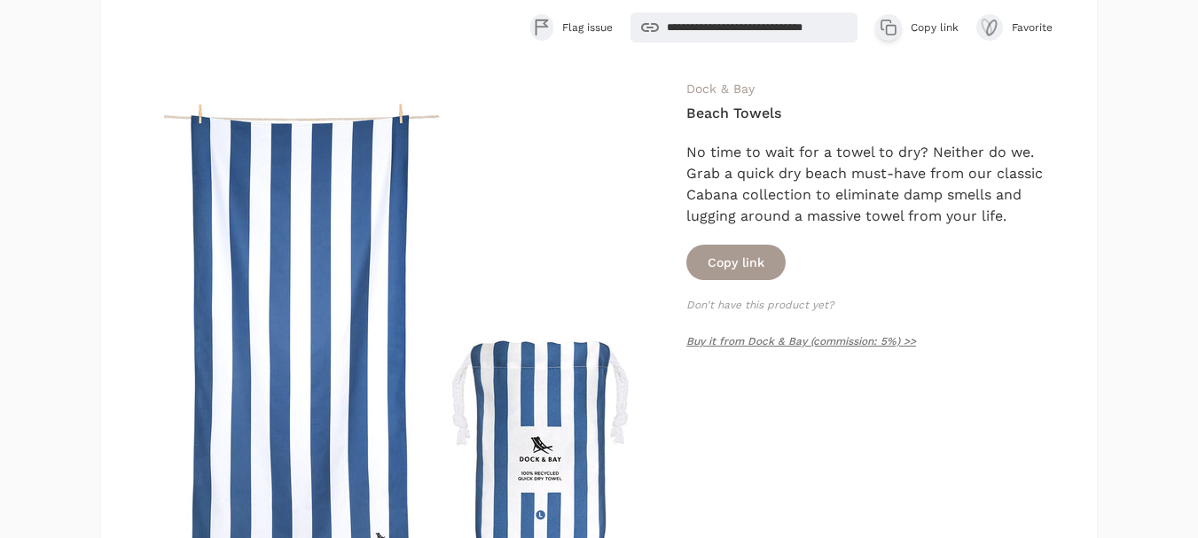
click at [920, 30] on span "Copy link" at bounding box center [934, 27] width 48 height 14
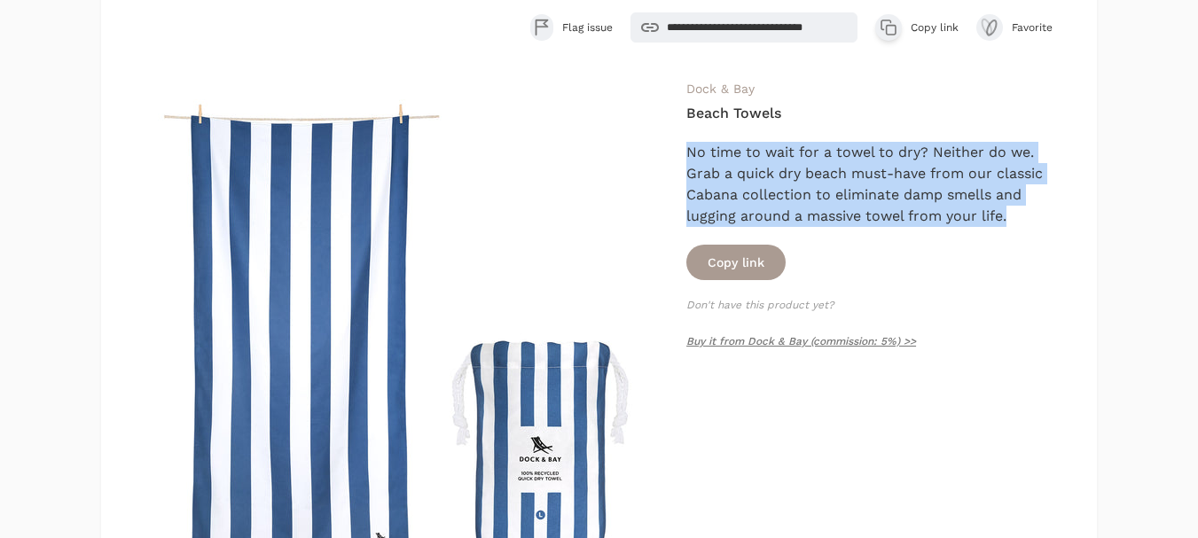
drag, startPoint x: 999, startPoint y: 214, endPoint x: 685, endPoint y: 152, distance: 319.7
click at [685, 152] on div "Dock & Bay Beach Towels No time to wait for a towel to dry? Neither do we. Grab…" at bounding box center [599, 344] width 925 height 532
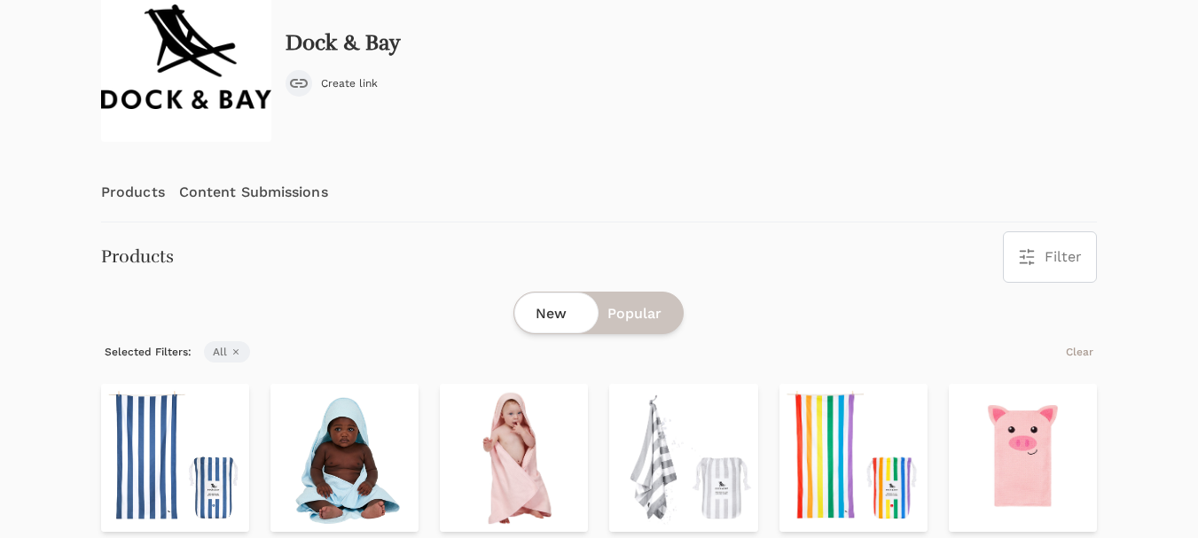
scroll to position [177, 0]
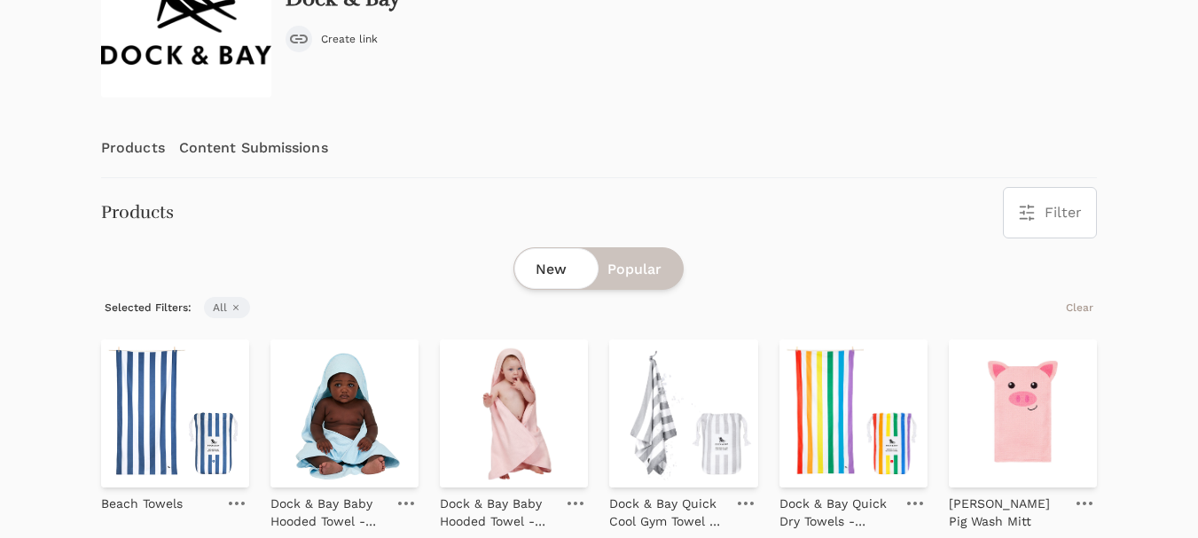
click at [269, 150] on link "Content Submissions" at bounding box center [253, 148] width 149 height 59
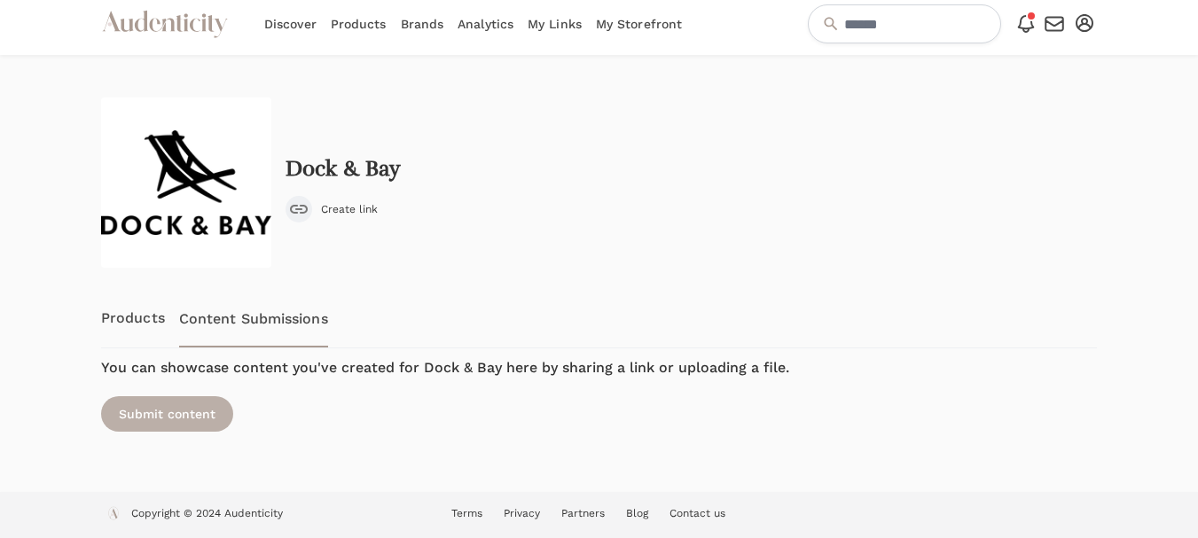
click at [173, 415] on div "Submit content" at bounding box center [167, 413] width 132 height 35
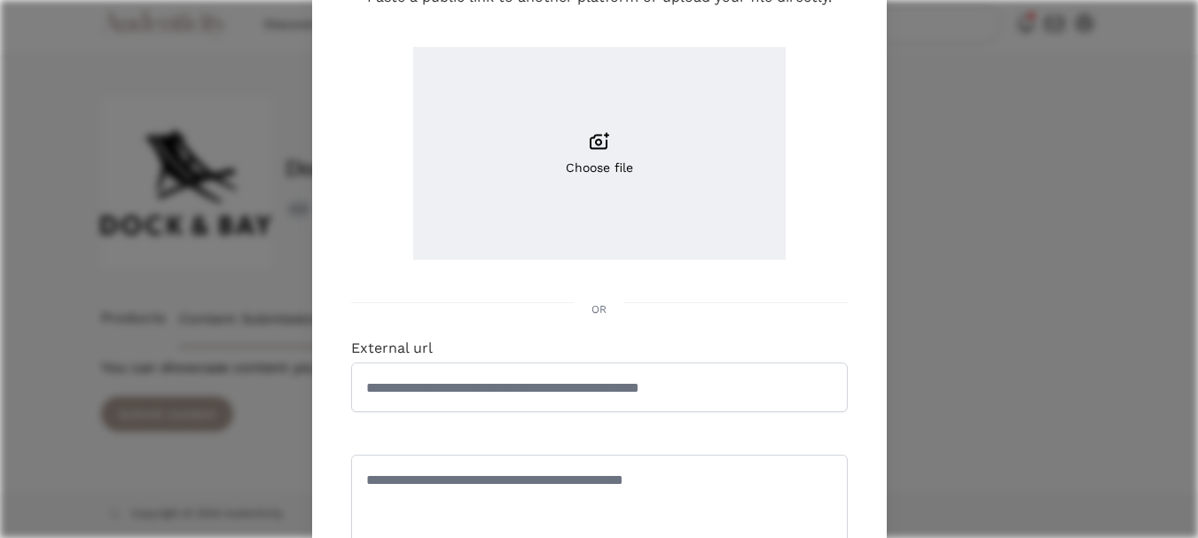
scroll to position [177, 0]
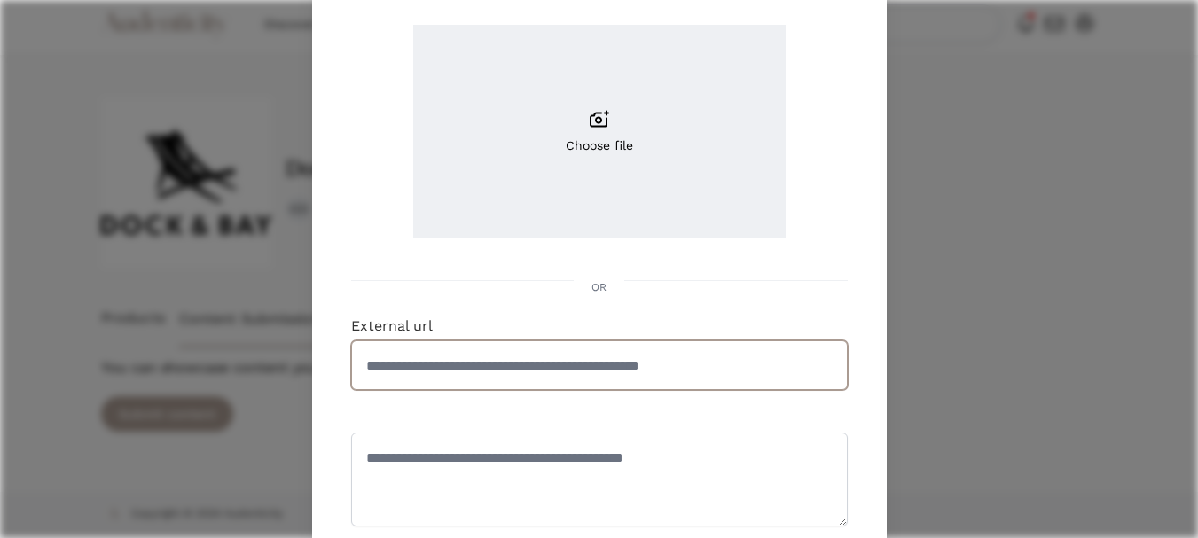
click at [516, 355] on input "External url" at bounding box center [599, 365] width 496 height 50
paste input "**********"
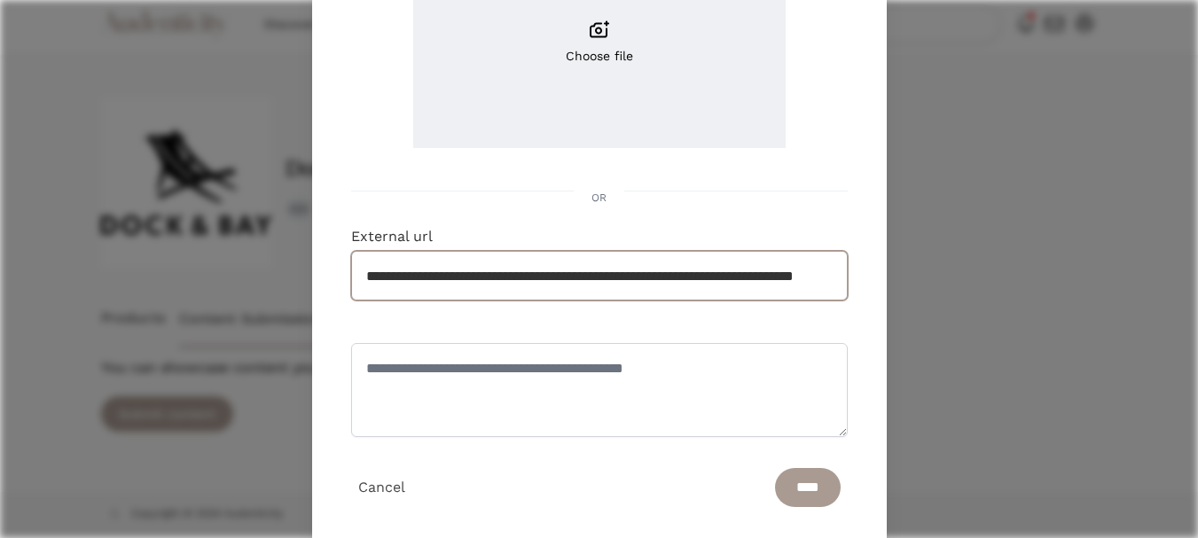
scroll to position [307, 0]
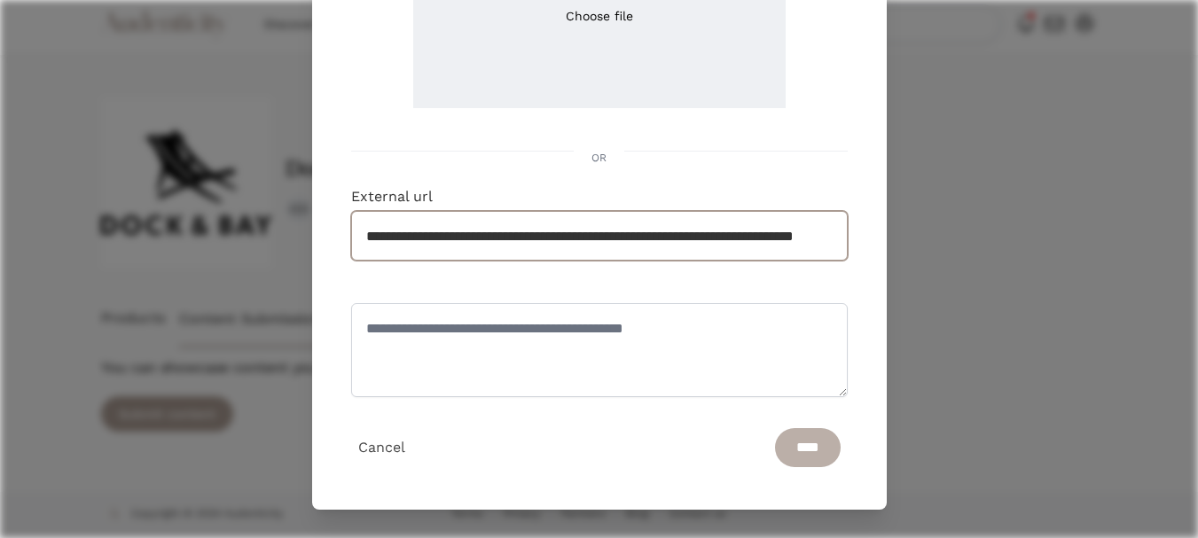
type input "**********"
click at [798, 444] on input "****" at bounding box center [808, 447] width 66 height 39
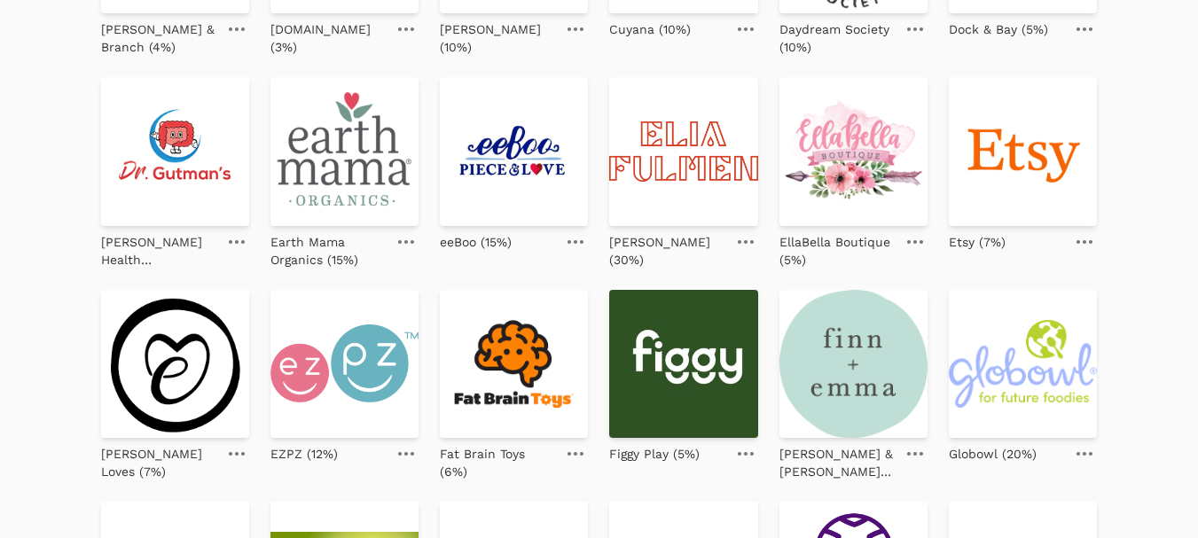
scroll to position [532, 0]
